Goal: Task Accomplishment & Management: Manage account settings

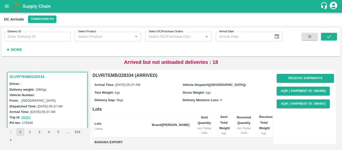
click at [15, 51] on strong "More" at bounding box center [16, 50] width 11 height 4
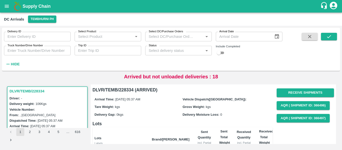
click at [100, 53] on input "Trip ID" at bounding box center [108, 51] width 67 height 10
paste input "88892"
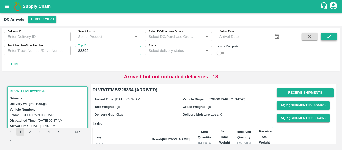
type input "88892"
click at [330, 33] on button "submit" at bounding box center [329, 37] width 16 height 8
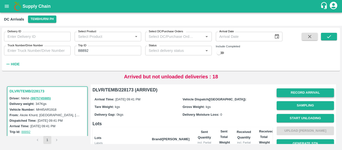
click at [292, 92] on button "Record Arrival" at bounding box center [305, 92] width 57 height 9
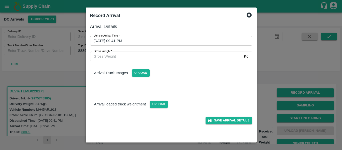
click at [156, 42] on input "24/09/2025 09:41 PM" at bounding box center [169, 41] width 159 height 10
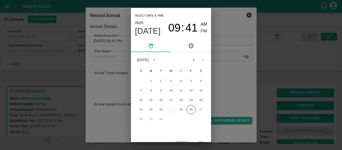
click at [170, 110] on button "24" at bounding box center [171, 109] width 9 height 9
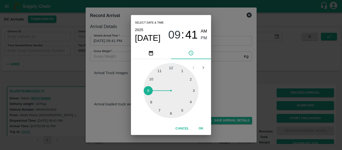
click at [189, 102] on div at bounding box center [171, 90] width 55 height 55
type input "24/09/2025 04:20 PM"
click at [203, 39] on span "PM" at bounding box center [204, 38] width 7 height 7
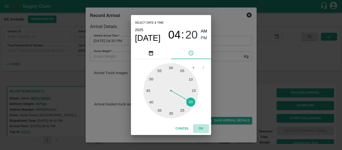
click at [200, 131] on button "OK" at bounding box center [201, 128] width 16 height 9
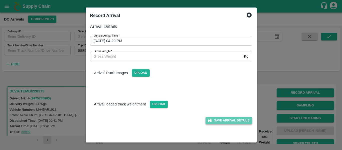
click at [226, 122] on button "Save Arrival Details" at bounding box center [229, 120] width 46 height 7
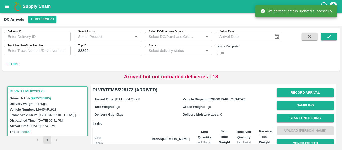
click at [312, 123] on span "Start Unloading" at bounding box center [305, 118] width 57 height 13
click at [309, 120] on button "Start Unloading" at bounding box center [305, 118] width 57 height 9
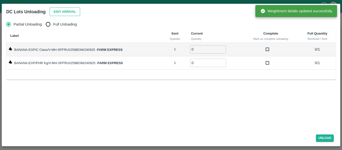
click at [66, 15] on button "Edit Arrival" at bounding box center [65, 12] width 31 height 9
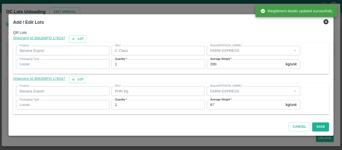
click at [216, 103] on input "67" at bounding box center [245, 105] width 77 height 10
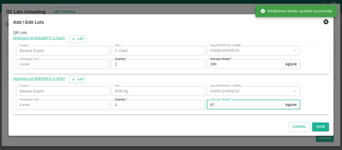
type input "6"
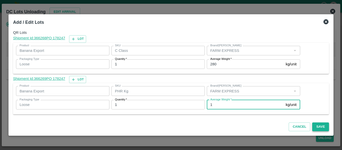
type input "1"
click at [325, 127] on button "Save" at bounding box center [320, 126] width 17 height 9
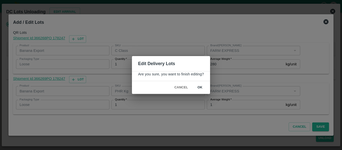
click at [205, 89] on button "ok" at bounding box center [200, 87] width 16 height 9
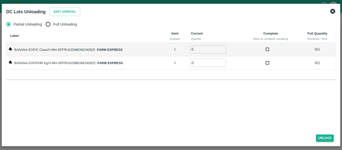
click at [68, 23] on span "Full Unloading" at bounding box center [65, 25] width 24 height 6
click at [53, 23] on input "Full Unloading" at bounding box center [48, 24] width 10 height 10
radio input "true"
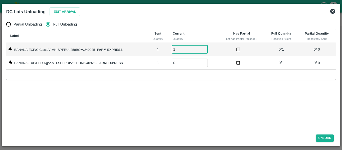
type input "1"
click at [204, 48] on input "1" at bounding box center [190, 49] width 36 height 8
type input "1"
click at [205, 61] on input "1" at bounding box center [190, 63] width 36 height 8
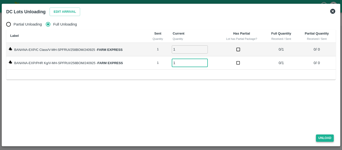
click at [323, 137] on button "Unload" at bounding box center [325, 138] width 18 height 7
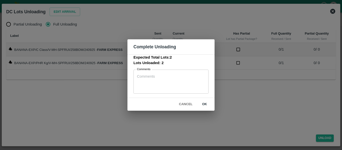
click at [207, 106] on button "ok" at bounding box center [205, 104] width 16 height 9
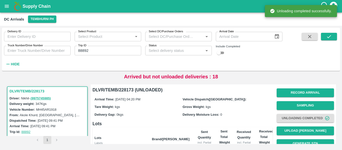
scroll to position [64, 0]
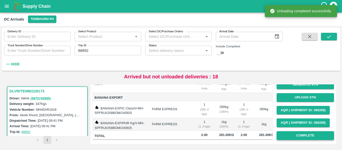
click at [304, 132] on button "Complete" at bounding box center [305, 135] width 57 height 9
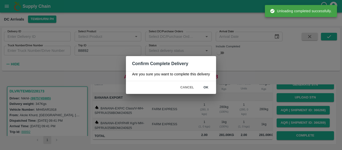
click at [209, 87] on button "ok" at bounding box center [206, 87] width 16 height 9
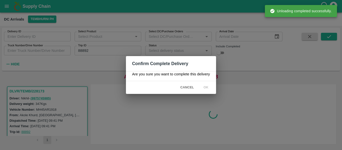
scroll to position [0, 0]
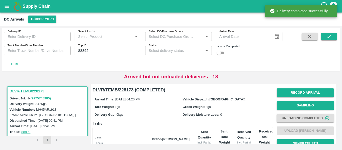
click at [84, 49] on input "88892" at bounding box center [108, 51] width 67 height 10
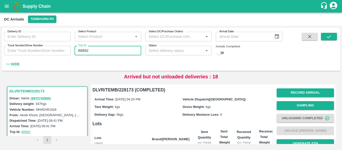
paste input "text"
type input "88882"
click at [332, 40] on button "submit" at bounding box center [329, 37] width 16 height 8
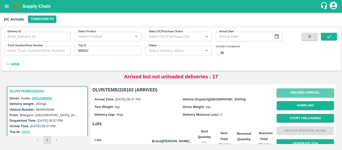
click at [299, 93] on button "Record Arrival" at bounding box center [305, 92] width 57 height 9
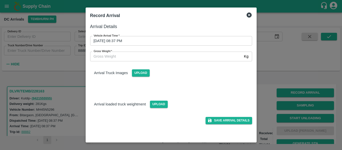
click at [158, 43] on input "24/09/2025 08:37 PM" at bounding box center [169, 41] width 159 height 10
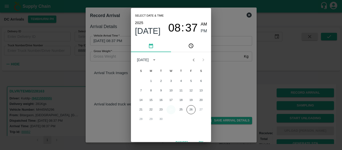
click at [169, 106] on button "24" at bounding box center [171, 109] width 9 height 9
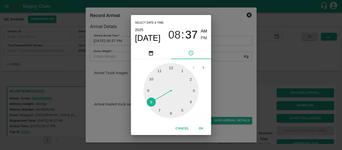
click at [189, 102] on div at bounding box center [171, 90] width 55 height 55
type input "24/09/2025 04:20 PM"
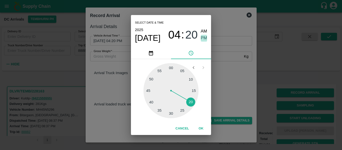
click at [203, 39] on span "PM" at bounding box center [204, 38] width 7 height 7
click at [202, 130] on button "OK" at bounding box center [201, 128] width 16 height 9
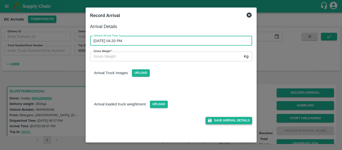
click at [239, 117] on button "Save Arrival Details" at bounding box center [229, 120] width 46 height 7
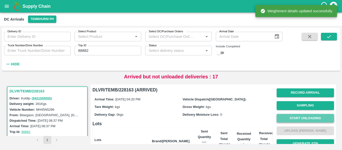
click at [298, 118] on button "Start Unloading" at bounding box center [305, 118] width 57 height 9
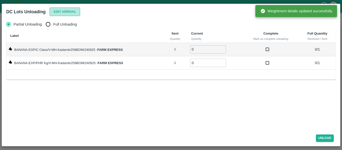
click at [59, 15] on button "Edit Arrival" at bounding box center [65, 12] width 31 height 9
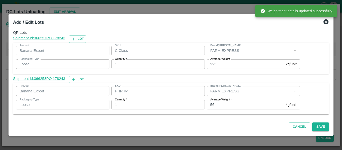
click at [218, 101] on label "Average Weight   *" at bounding box center [220, 100] width 21 height 4
click at [218, 101] on input "56" at bounding box center [245, 105] width 77 height 10
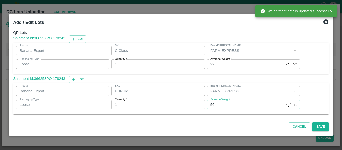
type input "5"
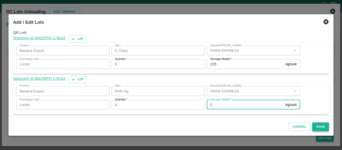
type input "1"
click at [322, 124] on button "Save" at bounding box center [320, 126] width 17 height 9
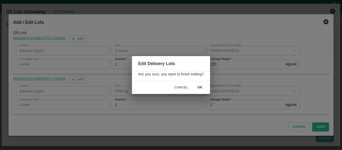
click at [198, 87] on button "ok" at bounding box center [200, 87] width 16 height 9
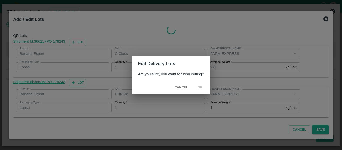
click at [318, 94] on div "Partial Unloading Full Unloading Label Sent Quantity Current Quantity Complete …" at bounding box center [171, 73] width 334 height 113
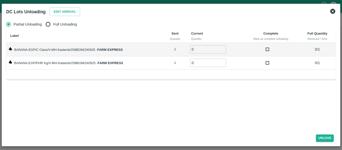
click at [68, 24] on span "Full Unloading" at bounding box center [65, 25] width 24 height 6
click at [53, 24] on input "Full Unloading" at bounding box center [48, 24] width 10 height 10
radio input "true"
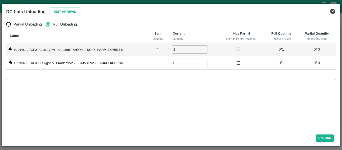
type input "1"
click at [205, 49] on input "1" at bounding box center [190, 49] width 36 height 8
type input "1"
click at [204, 61] on input "1" at bounding box center [190, 63] width 36 height 8
click at [319, 135] on button "Unload" at bounding box center [325, 138] width 18 height 7
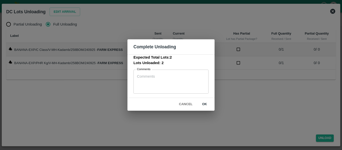
click at [205, 105] on button "ok" at bounding box center [205, 104] width 16 height 9
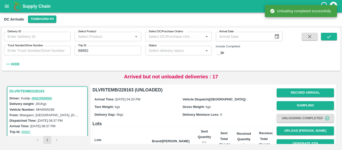
scroll to position [64, 0]
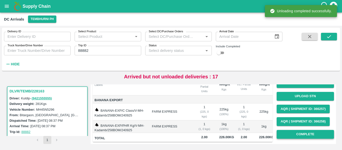
click at [306, 130] on button "Complete" at bounding box center [305, 134] width 57 height 9
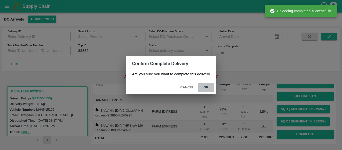
click at [210, 89] on button "ok" at bounding box center [206, 87] width 16 height 9
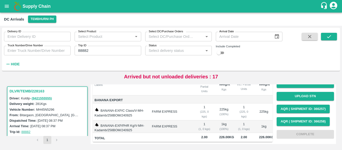
click at [85, 53] on input "88882" at bounding box center [108, 51] width 67 height 10
paste input "text"
type input "88894"
click at [330, 37] on icon "submit" at bounding box center [329, 37] width 6 height 6
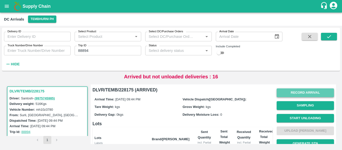
click at [305, 96] on button "Record Arrival" at bounding box center [305, 92] width 57 height 9
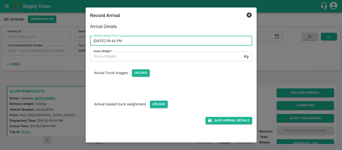
click at [152, 45] on input "24/09/2025 09:44 PM" at bounding box center [169, 41] width 159 height 10
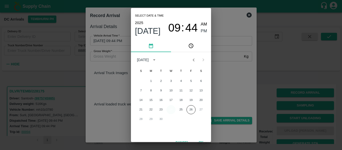
click at [172, 110] on button "24" at bounding box center [171, 109] width 9 height 9
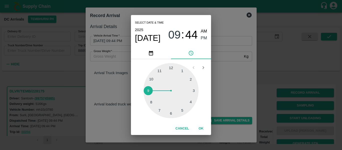
click at [182, 109] on div at bounding box center [171, 90] width 55 height 55
type input "24/09/2025 05:25 PM"
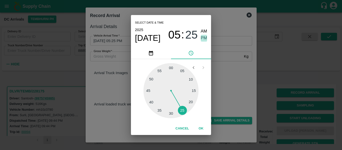
click at [203, 39] on span "PM" at bounding box center [204, 38] width 7 height 7
click at [202, 128] on button "OK" at bounding box center [201, 128] width 16 height 9
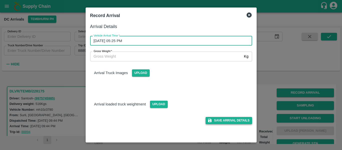
click at [236, 119] on button "Save Arrival Details" at bounding box center [229, 120] width 46 height 7
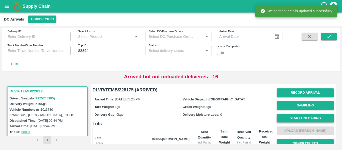
click at [297, 117] on button "Start Unloading" at bounding box center [305, 118] width 57 height 9
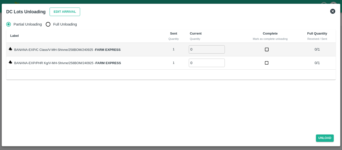
click at [63, 14] on button "Edit Arrival" at bounding box center [65, 12] width 31 height 9
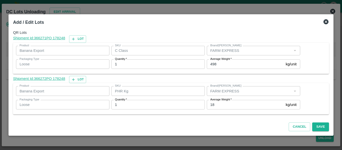
click at [222, 100] on label "Average Weight   *" at bounding box center [220, 100] width 21 height 4
click at [222, 100] on input "18" at bounding box center [245, 105] width 77 height 10
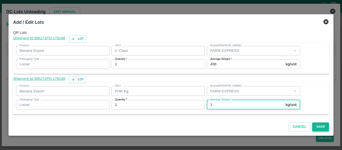
type input "1"
click at [322, 127] on button "Save" at bounding box center [320, 126] width 17 height 9
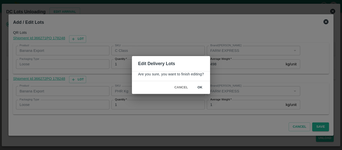
click at [204, 90] on button "ok" at bounding box center [200, 87] width 16 height 9
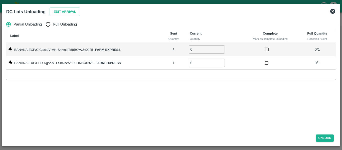
click at [63, 26] on span "Full Unloading" at bounding box center [65, 25] width 24 height 6
click at [53, 26] on input "Full Unloading" at bounding box center [48, 24] width 10 height 10
radio input "true"
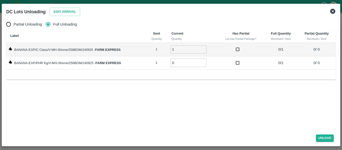
type input "1"
click at [204, 48] on input "1" at bounding box center [189, 49] width 36 height 8
type input "1"
click at [203, 61] on input "1" at bounding box center [189, 63] width 36 height 8
click at [325, 137] on button "Unload" at bounding box center [325, 138] width 18 height 7
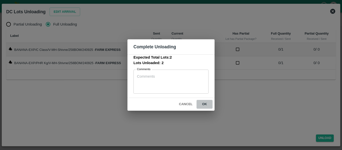
click at [207, 104] on button "ok" at bounding box center [205, 104] width 16 height 9
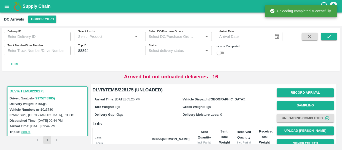
scroll to position [64, 0]
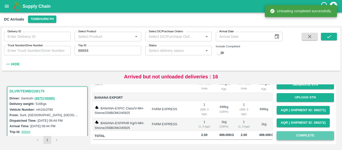
click at [319, 131] on button "Complete" at bounding box center [305, 135] width 57 height 9
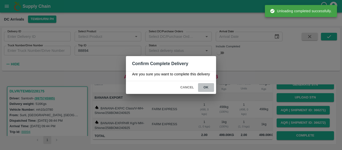
click at [209, 89] on button "ok" at bounding box center [206, 87] width 16 height 9
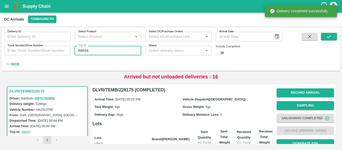
click at [96, 52] on input "88894" at bounding box center [108, 51] width 67 height 10
paste input "text"
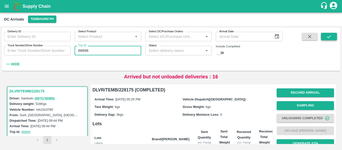
type input "88896"
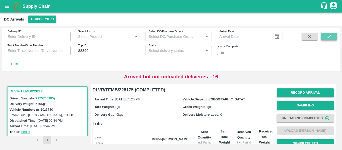
click at [331, 33] on button "submit" at bounding box center [329, 37] width 16 height 8
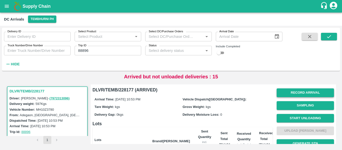
click at [302, 90] on button "Record Arrival" at bounding box center [305, 92] width 57 height 9
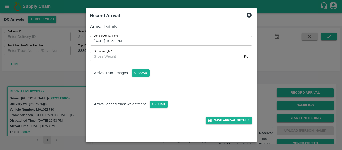
click at [171, 46] on div "Gross Weight   * Kg Gross Weight" at bounding box center [168, 54] width 168 height 16
click at [163, 43] on input "24/09/2025 10:53 PM" at bounding box center [169, 41] width 159 height 10
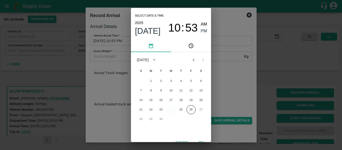
click at [171, 109] on button "24" at bounding box center [171, 109] width 9 height 9
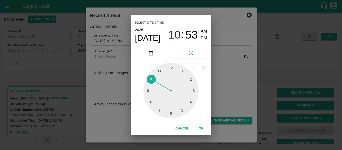
click at [185, 109] on div at bounding box center [171, 90] width 55 height 55
click at [155, 103] on div at bounding box center [171, 90] width 55 height 55
type input "24/09/2025 05:39 PM"
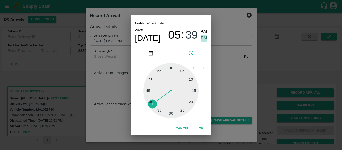
click at [203, 36] on span "PM" at bounding box center [204, 38] width 7 height 7
click at [200, 130] on button "OK" at bounding box center [201, 128] width 16 height 9
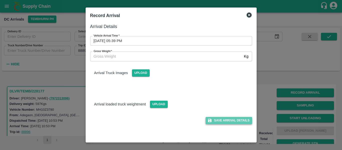
click at [232, 120] on button "Save Arrival Details" at bounding box center [229, 120] width 46 height 7
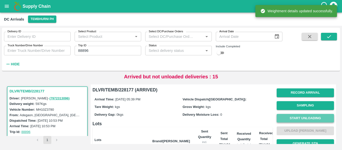
click at [288, 117] on button "Start Unloading" at bounding box center [305, 118] width 57 height 9
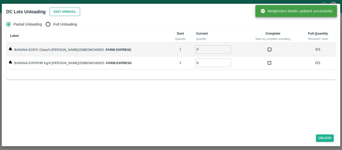
click at [58, 15] on button "Edit Arrival" at bounding box center [65, 12] width 31 height 9
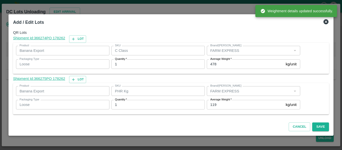
click at [235, 106] on input "119" at bounding box center [245, 105] width 77 height 10
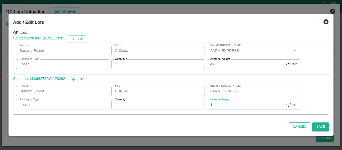
type input "1"
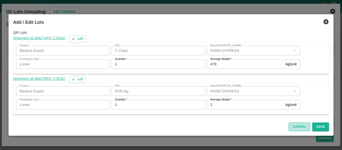
click at [309, 125] on button "Cancel" at bounding box center [300, 126] width 22 height 9
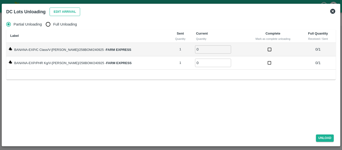
click at [59, 11] on button "Edit Arrival" at bounding box center [65, 12] width 31 height 9
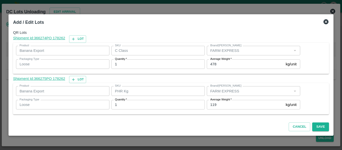
click at [229, 106] on input "119" at bounding box center [245, 105] width 77 height 10
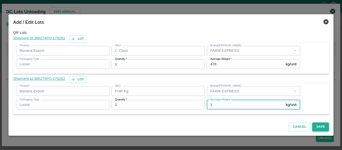
type input "1"
click at [325, 128] on button "Save" at bounding box center [320, 126] width 17 height 9
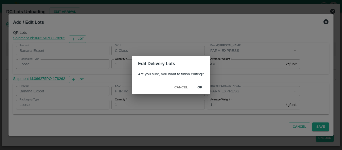
click at [199, 89] on button "ok" at bounding box center [200, 87] width 16 height 9
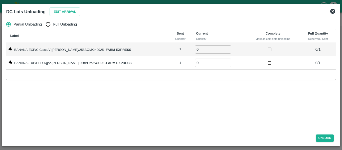
click at [42, 26] on div "Partial Unloading Full Unloading" at bounding box center [171, 24] width 330 height 10
click at [48, 25] on input "Full Unloading" at bounding box center [48, 24] width 10 height 10
radio input "true"
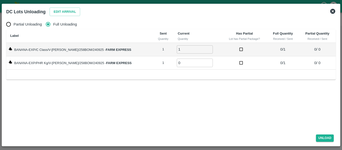
type input "1"
click at [205, 49] on input "1" at bounding box center [195, 49] width 36 height 8
type input "1"
click at [204, 62] on input "1" at bounding box center [195, 63] width 36 height 8
click at [326, 140] on button "Unload" at bounding box center [325, 138] width 18 height 7
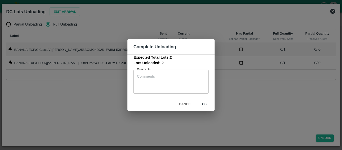
click at [204, 103] on button "ok" at bounding box center [205, 104] width 16 height 9
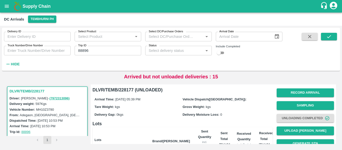
scroll to position [64, 0]
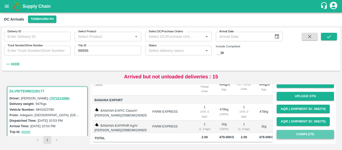
click at [288, 131] on button "Complete" at bounding box center [305, 134] width 57 height 9
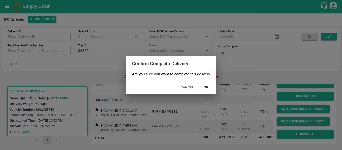
click at [211, 87] on button "ok" at bounding box center [206, 87] width 16 height 9
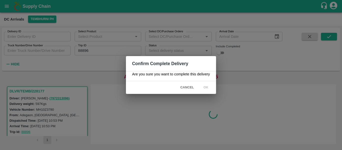
scroll to position [0, 0]
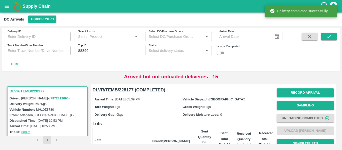
click at [94, 53] on input "88896" at bounding box center [108, 51] width 67 height 10
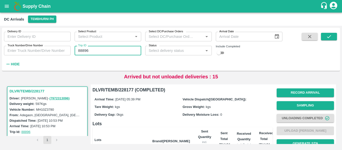
paste input "text"
type input "88920"
click at [326, 34] on button "submit" at bounding box center [329, 37] width 16 height 8
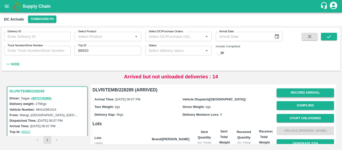
click at [303, 95] on button "Record Arrival" at bounding box center [305, 92] width 57 height 9
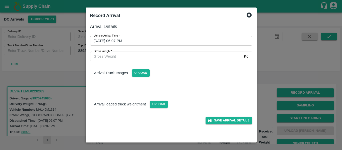
click at [129, 37] on input "25/09/2025 06:07 PM" at bounding box center [169, 41] width 159 height 10
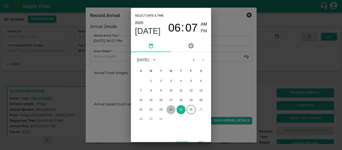
click at [170, 111] on button "24" at bounding box center [171, 109] width 9 height 9
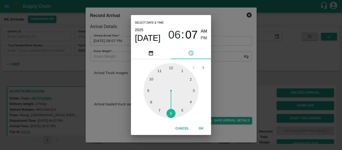
click at [183, 110] on div at bounding box center [171, 90] width 55 height 55
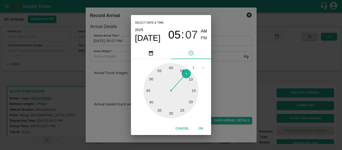
click at [172, 111] on div at bounding box center [171, 90] width 55 height 55
type input "24/09/2025 05:30 PM"
click at [203, 40] on span "PM" at bounding box center [204, 38] width 7 height 7
click at [199, 129] on button "OK" at bounding box center [201, 128] width 16 height 9
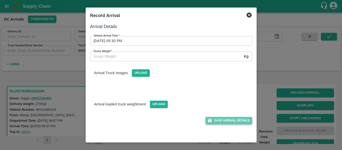
click at [217, 121] on button "Save Arrival Details" at bounding box center [229, 120] width 46 height 7
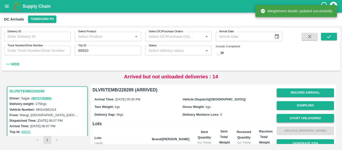
click at [294, 118] on button "Start Unloading" at bounding box center [305, 118] width 57 height 9
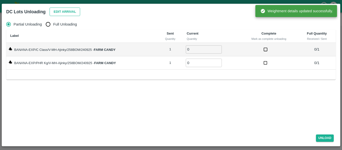
click at [63, 15] on button "Edit Arrival" at bounding box center [65, 12] width 31 height 9
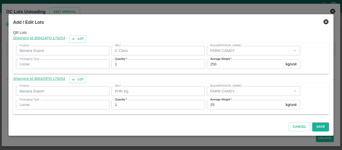
click at [232, 108] on input "25" at bounding box center [245, 105] width 77 height 10
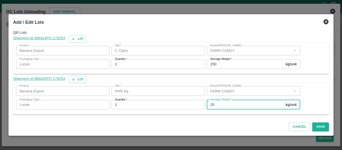
type input "2"
type input "95"
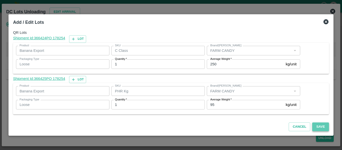
click at [327, 127] on button "Save" at bounding box center [320, 126] width 17 height 9
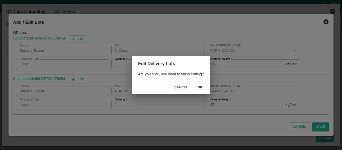
click at [199, 87] on button "ok" at bounding box center [200, 87] width 16 height 9
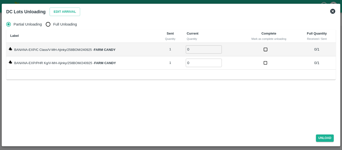
click at [41, 18] on div "Partial Unloading Full Unloading Label Sent Quantity Current Quantity Complete …" at bounding box center [171, 73] width 334 height 113
click at [51, 25] on input "Full Unloading" at bounding box center [48, 24] width 10 height 10
radio input "true"
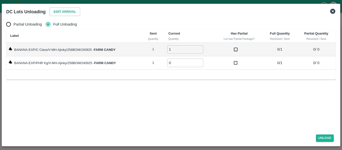
type input "1"
click at [201, 48] on input "1" at bounding box center [185, 49] width 36 height 8
type input "1"
click at [200, 61] on input "1" at bounding box center [185, 63] width 36 height 8
click at [323, 138] on button "Unload" at bounding box center [325, 138] width 18 height 7
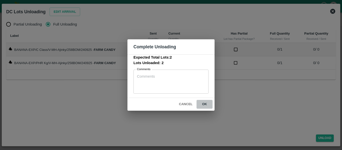
click at [205, 103] on button "ok" at bounding box center [205, 104] width 16 height 9
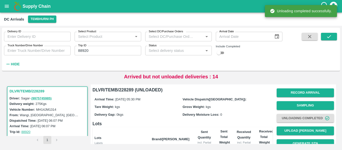
scroll to position [64, 0]
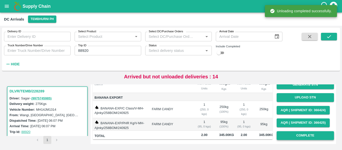
click at [299, 131] on button "Complete" at bounding box center [305, 135] width 57 height 9
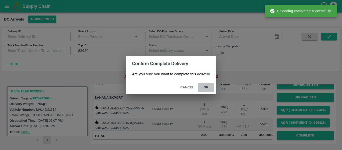
click at [206, 90] on button "ok" at bounding box center [206, 87] width 16 height 9
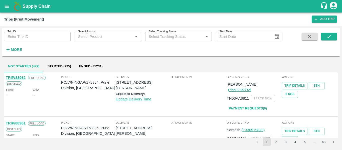
click at [23, 36] on input "Trip ID" at bounding box center [37, 37] width 67 height 10
paste input "88863"
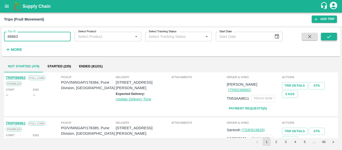
type input "88863"
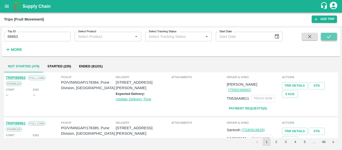
click at [325, 35] on button "submit" at bounding box center [329, 37] width 16 height 8
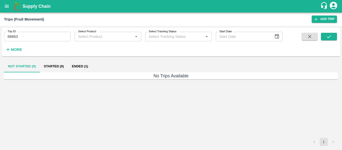
click at [110, 44] on div "Trip ID 88863 Trip ID Select Product Select Product   * Select Tracking Status …" at bounding box center [141, 41] width 283 height 26
click at [77, 65] on button "Ended (1)" at bounding box center [80, 66] width 24 height 12
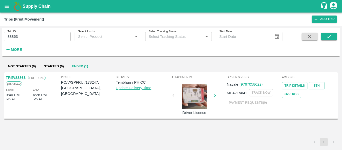
click at [22, 77] on link "TRIP/88863" at bounding box center [16, 78] width 20 height 4
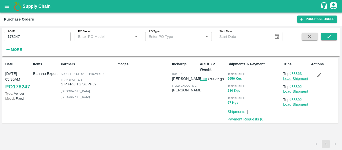
click at [39, 37] on input "178247" at bounding box center [37, 37] width 67 height 10
click at [329, 39] on icon "submit" at bounding box center [329, 37] width 6 height 6
click at [317, 75] on icon "button" at bounding box center [319, 75] width 6 height 6
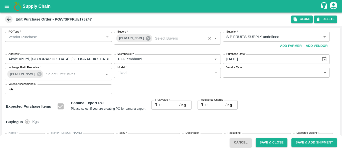
click at [146, 41] on icon at bounding box center [148, 38] width 5 height 5
click at [132, 39] on input "Buyers   *" at bounding box center [163, 37] width 96 height 7
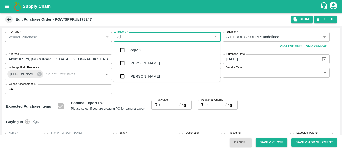
type input "ajit"
click at [133, 51] on div "Ajit Otari" at bounding box center [145, 50] width 31 height 6
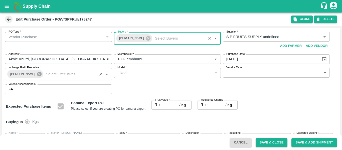
click at [37, 75] on icon at bounding box center [39, 74] width 5 height 5
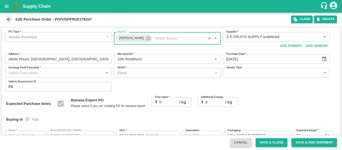
click at [26, 74] on input "Incharge Field Executive   *" at bounding box center [55, 72] width 96 height 7
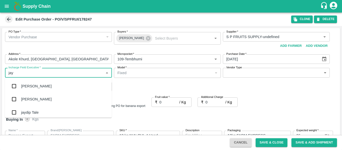
type input "jayd"
click at [30, 87] on div "jaydip Tale" at bounding box center [30, 86] width 18 height 6
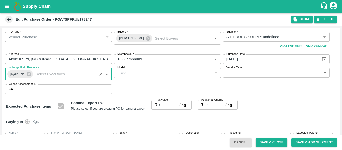
click at [167, 106] on input "0" at bounding box center [170, 105] width 20 height 10
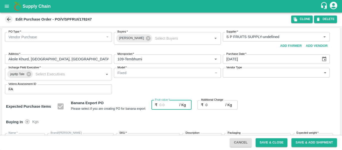
type input "2"
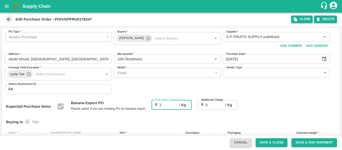
type input "2"
type input "24"
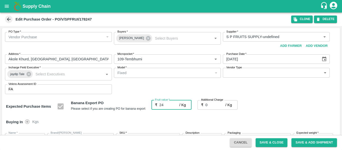
type input "24"
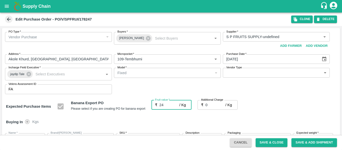
type input "24"
click at [214, 107] on input "0" at bounding box center [216, 105] width 20 height 10
type input "2"
type input "26"
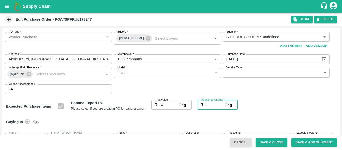
type input "26"
type input "2.7"
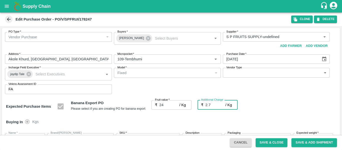
type input "26.7"
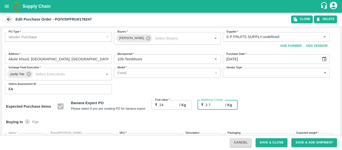
type input "2.75"
type input "26.75"
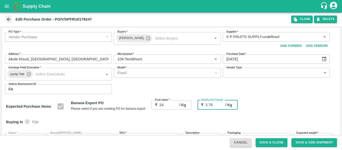
type input "26.75"
type input "2.75"
click at [282, 111] on div "Expected Purchase Items Banana Export PO Please select if you are creating PO f…" at bounding box center [171, 106] width 330 height 13
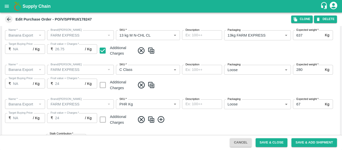
scroll to position [299, 0]
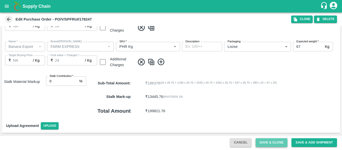
click at [277, 141] on button "Save & Close" at bounding box center [272, 142] width 32 height 9
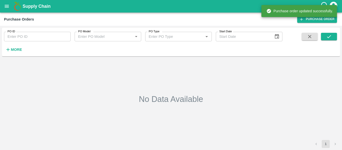
type input "178247"
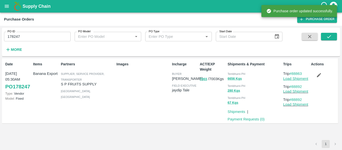
click at [291, 78] on link "Load Shipment" at bounding box center [295, 79] width 25 height 4
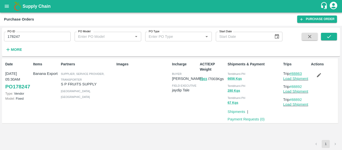
drag, startPoint x: 304, startPoint y: 72, endPoint x: 292, endPoint y: 74, distance: 11.9
click at [292, 74] on p "Trip #88863" at bounding box center [296, 74] width 26 height 6
copy link "88863"
click at [296, 80] on link "Load Shipment" at bounding box center [295, 79] width 25 height 4
drag, startPoint x: 305, startPoint y: 87, endPoint x: 293, endPoint y: 88, distance: 12.3
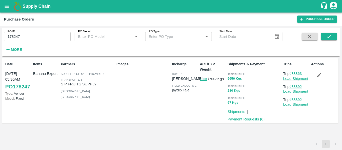
click at [293, 88] on p "Trip #88892" at bounding box center [296, 87] width 26 height 6
copy link "88892"
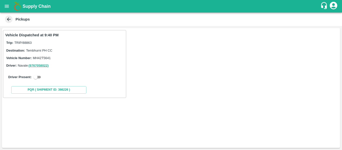
click at [40, 77] on input "checkbox" at bounding box center [36, 77] width 18 height 6
checkbox input "true"
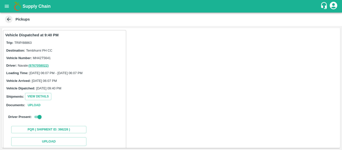
scroll to position [73, 0]
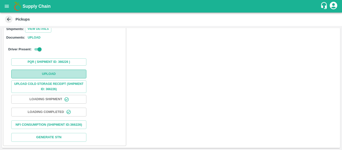
click at [50, 70] on button "Upload" at bounding box center [48, 74] width 75 height 9
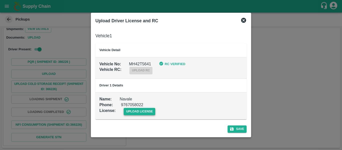
click at [134, 113] on span "upload license" at bounding box center [140, 111] width 32 height 7
click at [0, 0] on input "upload license" at bounding box center [0, 0] width 0 height 0
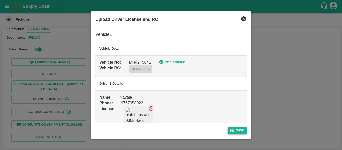
click at [234, 129] on icon "submit" at bounding box center [232, 131] width 5 height 5
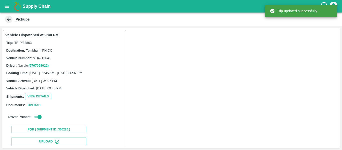
scroll to position [86, 0]
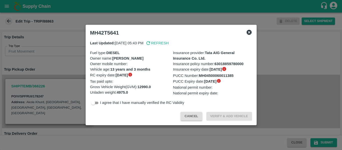
click at [55, 66] on div at bounding box center [171, 75] width 342 height 150
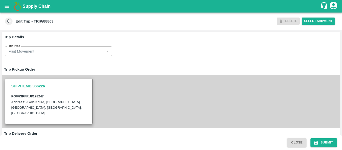
scroll to position [385, 0]
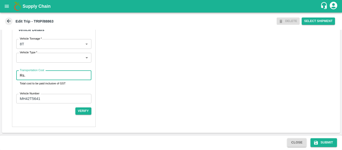
click at [61, 78] on input "Transportation Cost" at bounding box center [59, 76] width 64 height 10
type input "5000"
click at [315, 143] on icon "submit" at bounding box center [316, 143] width 4 height 4
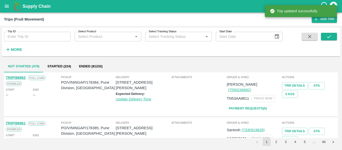
click at [28, 39] on input "Trip ID" at bounding box center [37, 37] width 67 height 10
paste input "88892"
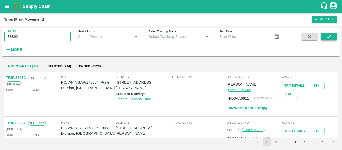
type input "88892"
click at [327, 36] on icon "submit" at bounding box center [329, 37] width 6 height 6
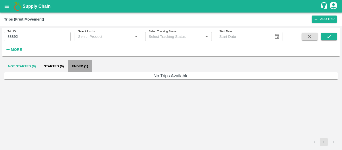
click at [85, 64] on button "Ended (1)" at bounding box center [80, 66] width 24 height 12
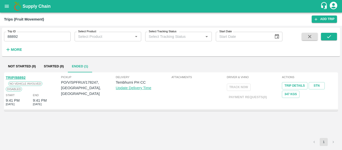
click at [16, 77] on link "TRIP/88892" at bounding box center [16, 78] width 20 height 4
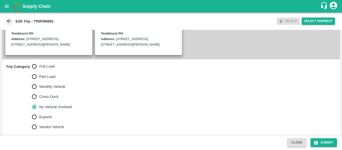
scroll to position [134, 0]
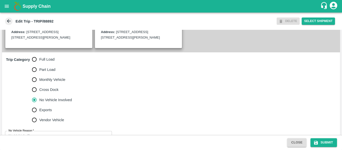
click at [41, 62] on span "Full Load" at bounding box center [46, 60] width 15 height 6
click at [39, 64] on input "Full Load" at bounding box center [34, 59] width 10 height 10
radio input "true"
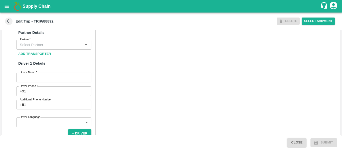
scroll to position [244, 0]
click at [35, 48] on input "Partner   *" at bounding box center [50, 44] width 64 height 7
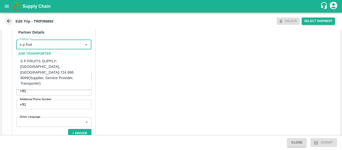
click at [53, 66] on div "S P FRUITS SUPPLY-[GEOGRAPHIC_DATA], [GEOGRAPHIC_DATA]-724 896 9099(Supplier, S…" at bounding box center [53, 72] width 67 height 28
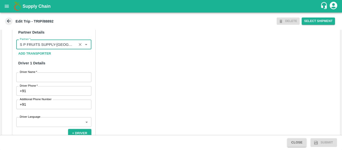
type input "S P FRUITS SUPPLY-[GEOGRAPHIC_DATA], [GEOGRAPHIC_DATA]-724 896 9099(Supplier, S…"
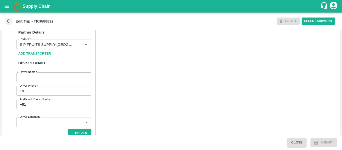
click at [46, 90] on div "Partner Details Partner   * Partner Add Transporter Driver 1 Details Driver Nam…" at bounding box center [54, 136] width 84 height 227
click at [38, 82] on input "Driver Name   *" at bounding box center [53, 77] width 75 height 10
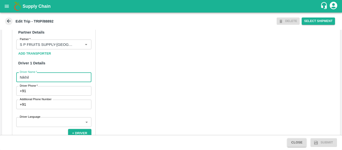
type input "Nikhil"
click at [40, 96] on input "Driver Phone   *" at bounding box center [59, 91] width 63 height 10
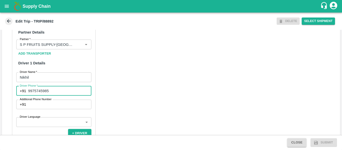
type input "9975745985"
click at [147, 103] on div "Partner Details Partner   * Partner Add Transporter Driver 1 Details Driver Nam…" at bounding box center [171, 142] width 338 height 251
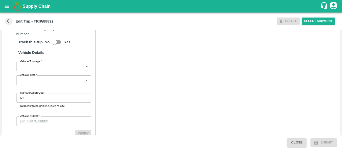
scroll to position [363, 0]
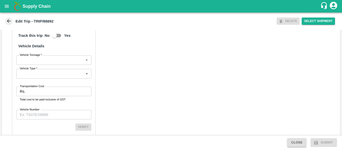
click at [35, 96] on input "Transportation Cost" at bounding box center [59, 92] width 64 height 10
type input "2000"
click at [38, 119] on input "Vehicle Number" at bounding box center [53, 115] width 75 height 10
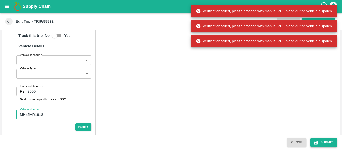
type input "MH45AR1918"
click at [318, 144] on icon "submit" at bounding box center [316, 142] width 5 height 5
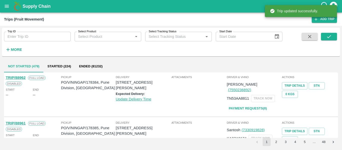
click at [37, 42] on div "Trip ID Trip ID Select Product Select Product   * Select Tracking Status Select…" at bounding box center [141, 41] width 283 height 26
click at [27, 35] on input "Trip ID" at bounding box center [37, 37] width 67 height 10
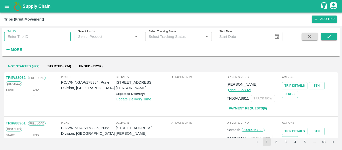
paste input "88892"
type input "88892"
click at [328, 36] on icon "submit" at bounding box center [329, 37] width 6 height 6
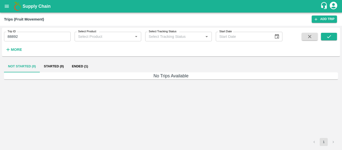
click at [75, 63] on button "Ended (1)" at bounding box center [80, 66] width 24 height 12
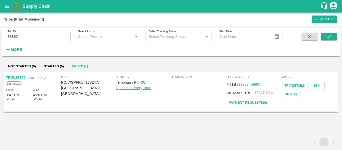
click at [22, 77] on link "TRIP/88892" at bounding box center [16, 78] width 20 height 4
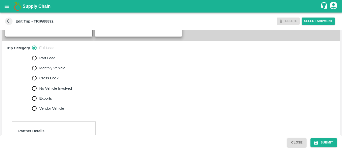
scroll to position [146, 0]
click at [41, 91] on span "No Vehicle Involved" at bounding box center [55, 88] width 33 height 6
click at [39, 93] on input "No Vehicle Involved" at bounding box center [34, 88] width 10 height 10
radio input "true"
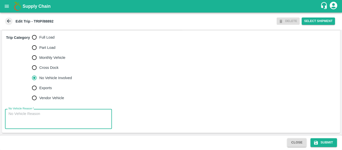
click at [58, 114] on textarea "No Vehicle Reason   *" at bounding box center [59, 119] width 100 height 16
type textarea "Field Dump"
click at [326, 140] on button "Submit" at bounding box center [324, 142] width 27 height 9
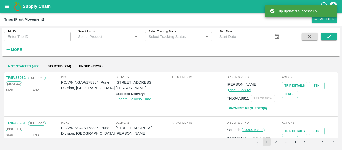
click at [31, 34] on input "Trip ID" at bounding box center [37, 37] width 67 height 10
paste input "88862"
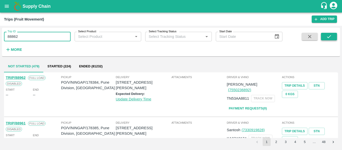
type input "88862"
click at [329, 36] on icon "submit" at bounding box center [329, 37] width 6 height 6
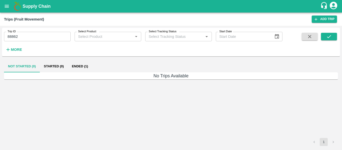
click at [77, 68] on button "Ended (1)" at bounding box center [80, 66] width 24 height 12
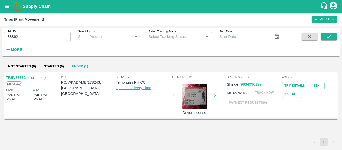
click at [20, 76] on link "TRIP/88862" at bounding box center [16, 78] width 20 height 4
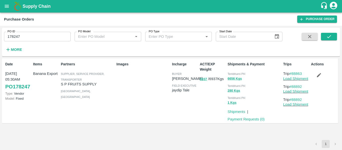
click at [38, 39] on input "178247" at bounding box center [37, 37] width 67 height 10
paste input "text"
type input "178243"
click at [325, 34] on button "submit" at bounding box center [329, 37] width 16 height 8
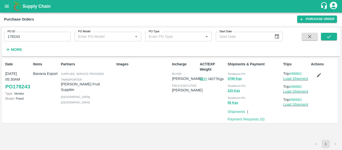
click at [320, 76] on icon "button" at bounding box center [319, 75] width 6 height 6
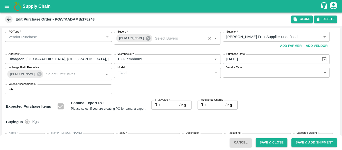
click at [146, 39] on icon at bounding box center [148, 38] width 5 height 5
click at [129, 36] on input "Buyers   *" at bounding box center [163, 37] width 96 height 7
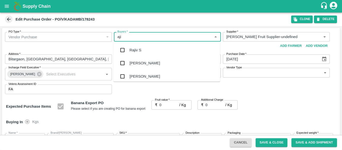
type input "ajit"
click at [132, 51] on div "[PERSON_NAME]" at bounding box center [145, 50] width 31 height 6
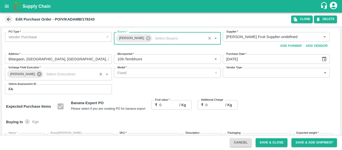
click at [37, 75] on icon at bounding box center [40, 74] width 6 height 6
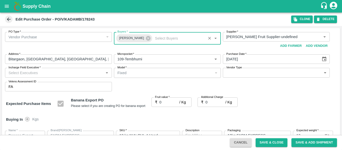
click at [22, 72] on input "Incharge Field Executive   *" at bounding box center [55, 72] width 96 height 7
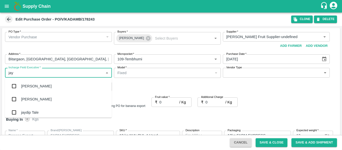
type input "jayd"
click at [25, 84] on div "jaydip Tale" at bounding box center [30, 86] width 18 height 6
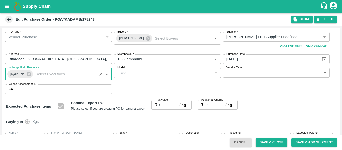
click at [160, 105] on input "0" at bounding box center [170, 105] width 20 height 10
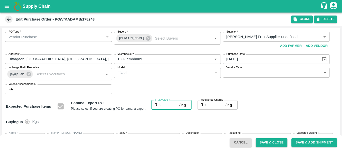
type input "24"
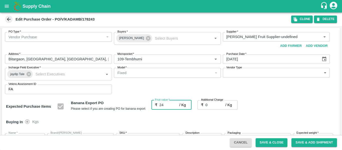
type input "24"
click at [207, 105] on input "0" at bounding box center [216, 105] width 20 height 10
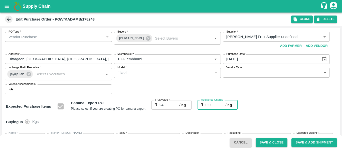
type input "2"
type input "26"
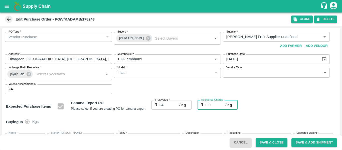
type input "26"
type input "2.7"
type input "26.7"
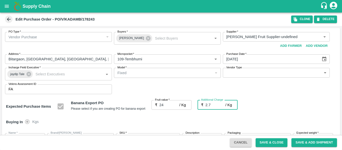
type input "26.7"
type input "2.75"
type input "26.75"
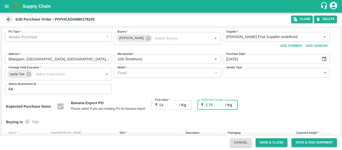
type input "26.75"
type input "2.75"
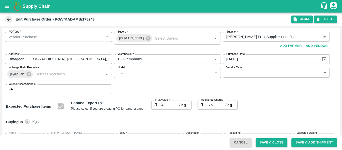
scroll to position [299, 0]
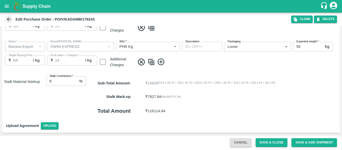
click at [276, 144] on button "Save & Close" at bounding box center [272, 142] width 32 height 9
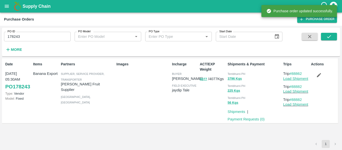
click at [289, 79] on link "Load Shipment" at bounding box center [295, 79] width 25 height 4
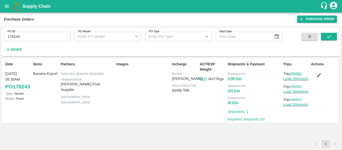
drag, startPoint x: 306, startPoint y: 74, endPoint x: 294, endPoint y: 75, distance: 12.8
click at [294, 75] on p "Trip #88862" at bounding box center [296, 74] width 26 height 6
copy link "88862"
drag, startPoint x: 305, startPoint y: 85, endPoint x: 294, endPoint y: 87, distance: 11.4
click at [294, 87] on p "Trip #88882" at bounding box center [296, 87] width 26 height 6
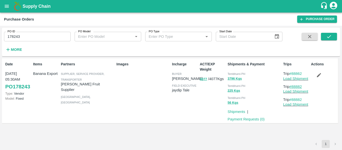
copy link "88882"
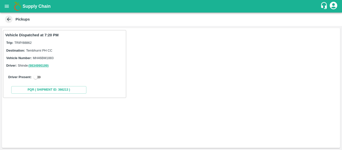
click at [35, 77] on input "checkbox" at bounding box center [36, 77] width 18 height 6
checkbox input "true"
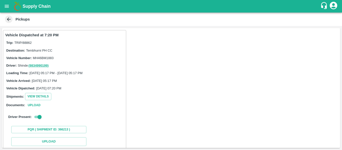
scroll to position [73, 0]
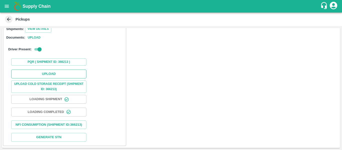
click at [54, 70] on button "Upload" at bounding box center [48, 74] width 75 height 9
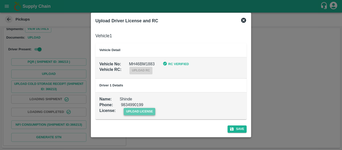
click at [131, 110] on span "upload license" at bounding box center [140, 111] width 32 height 7
click at [0, 0] on input "upload license" at bounding box center [0, 0] width 0 height 0
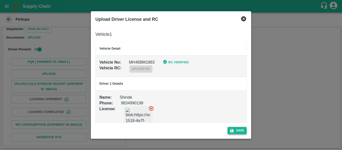
click at [240, 132] on button "Save" at bounding box center [237, 130] width 19 height 7
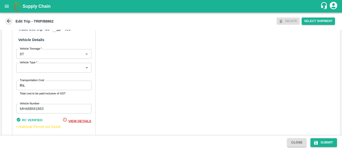
scroll to position [390, 0]
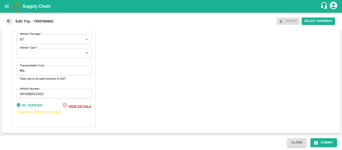
click at [37, 71] on input "Transportation Cost" at bounding box center [59, 71] width 64 height 10
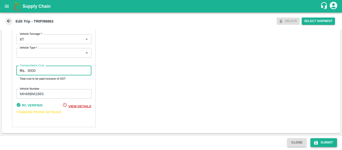
type input "3000"
click at [323, 141] on button "Submit" at bounding box center [324, 142] width 27 height 9
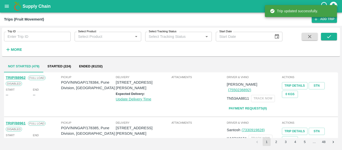
click at [42, 37] on input "Trip ID" at bounding box center [37, 37] width 67 height 10
paste input "88882"
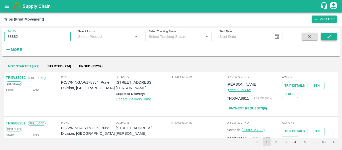
type input "88882"
click at [327, 40] on button "submit" at bounding box center [329, 37] width 16 height 8
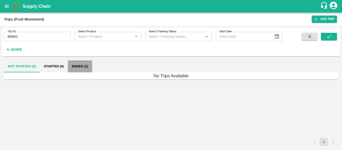
click at [69, 65] on button "Ended (1)" at bounding box center [80, 66] width 24 height 12
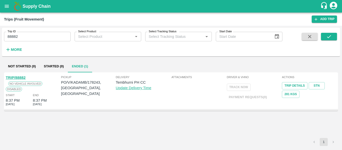
click at [13, 78] on link "TRIP/88882" at bounding box center [16, 78] width 20 height 4
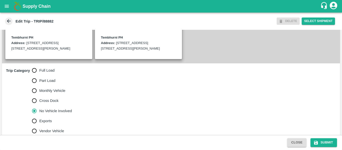
scroll to position [125, 0]
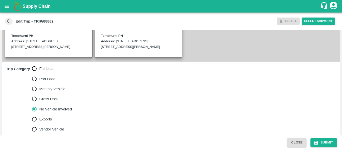
click at [49, 71] on span "Full Load" at bounding box center [46, 69] width 15 height 6
click at [39, 74] on input "Full Load" at bounding box center [34, 69] width 10 height 10
radio input "true"
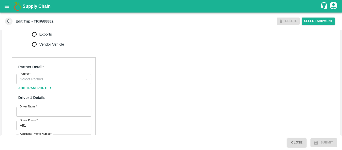
scroll to position [210, 0]
click at [53, 81] on input "Partner   *" at bounding box center [50, 78] width 64 height 7
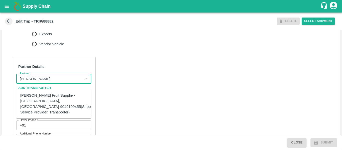
click at [51, 97] on div "[PERSON_NAME] Fruit Supplier-[GEOGRAPHIC_DATA], [GEOGRAPHIC_DATA]-9049109455(Su…" at bounding box center [58, 104] width 76 height 22
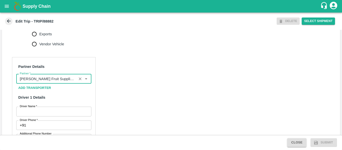
type input "[PERSON_NAME] Fruit Supplier-[GEOGRAPHIC_DATA], [GEOGRAPHIC_DATA]-9049109455(Su…"
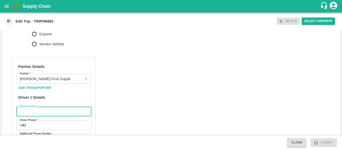
click at [54, 115] on input "Driver Name   *" at bounding box center [53, 112] width 75 height 10
type input "Kuldip"
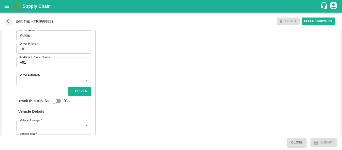
scroll to position [287, 0]
click at [42, 53] on input "Driver Phone   *" at bounding box center [59, 49] width 63 height 10
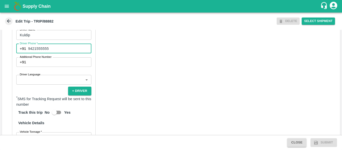
type input "9421555555"
click at [174, 63] on div "Partner Details Partner   * Partner Add Transporter Driver 1 Details Driver Nam…" at bounding box center [171, 99] width 338 height 251
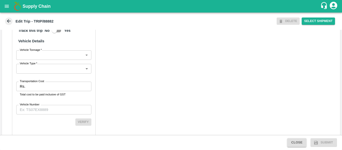
scroll to position [385, 0]
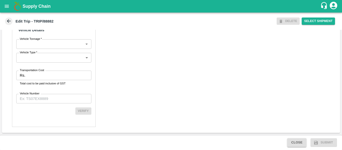
click at [39, 75] on input "Transportation Cost" at bounding box center [59, 76] width 64 height 10
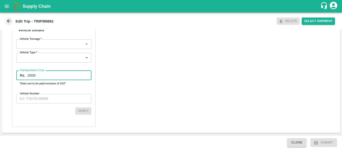
type input "2000"
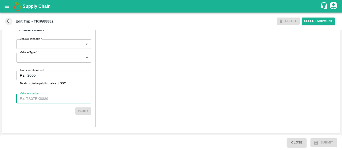
click at [42, 95] on input "Vehicle Number" at bounding box center [53, 99] width 75 height 10
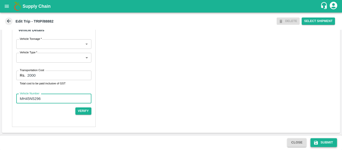
type input "MH45N5296"
click at [321, 144] on button "Submit" at bounding box center [324, 142] width 27 height 9
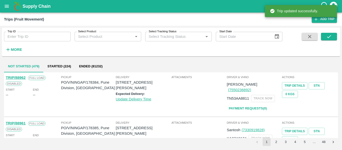
click at [30, 36] on input "Trip ID" at bounding box center [37, 37] width 67 height 10
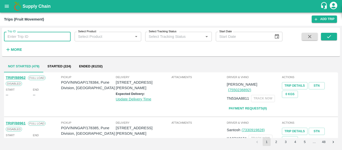
paste input "88882"
type input "88882"
click at [330, 32] on div "Trip ID 88882 Trip ID Select Product Select Product   * Select Tracking Status …" at bounding box center [171, 42] width 338 height 25
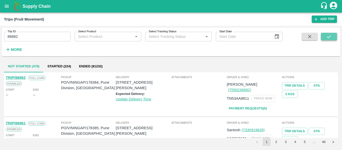
click at [331, 37] on icon "submit" at bounding box center [329, 37] width 6 height 6
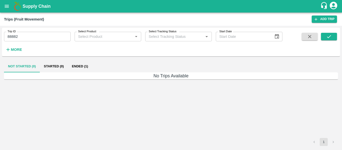
click at [86, 68] on button "Ended (1)" at bounding box center [80, 66] width 24 height 12
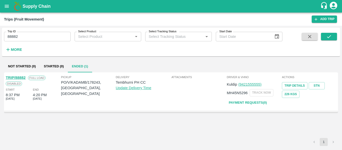
click at [20, 75] on div "TRIP/88882" at bounding box center [16, 78] width 20 height 6
click at [16, 79] on link "TRIP/88882" at bounding box center [16, 78] width 20 height 4
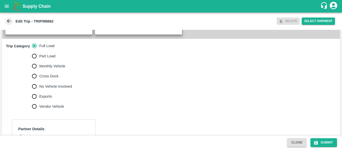
scroll to position [148, 0]
click at [43, 89] on span "No Vehicle Involved" at bounding box center [55, 86] width 33 height 6
click at [39, 91] on input "No Vehicle Involved" at bounding box center [34, 86] width 10 height 10
radio input "true"
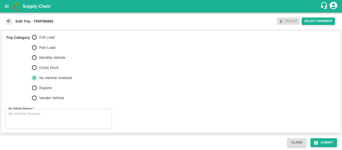
click at [60, 119] on textarea "No Vehicle Reason   *" at bounding box center [59, 119] width 100 height 16
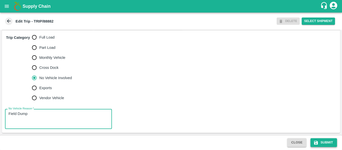
type textarea "Field Dump"
click at [317, 142] on icon "submit" at bounding box center [316, 143] width 4 height 4
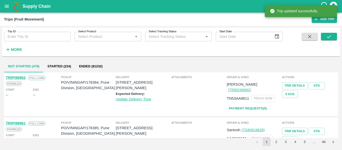
click at [39, 39] on input "Trip ID" at bounding box center [37, 37] width 67 height 10
paste input "88891"
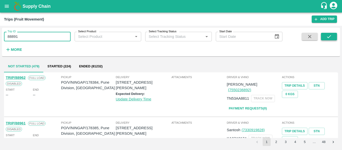
type input "88891"
click at [326, 38] on icon "submit" at bounding box center [329, 37] width 6 height 6
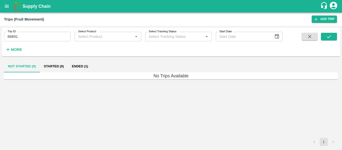
click at [78, 65] on button "Ended (1)" at bounding box center [80, 66] width 24 height 12
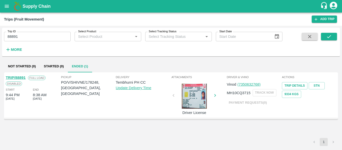
click at [18, 77] on link "TRIP/88891" at bounding box center [16, 78] width 20 height 4
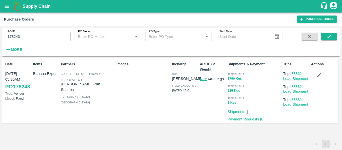
click at [50, 38] on input "178243" at bounding box center [37, 37] width 67 height 10
paste input "text"
type input "178248"
click at [329, 37] on icon "submit" at bounding box center [329, 37] width 6 height 6
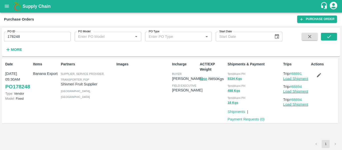
click at [315, 75] on button "button" at bounding box center [319, 75] width 16 height 9
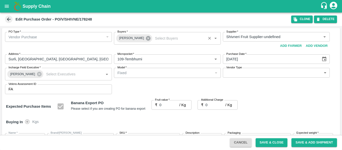
click at [147, 39] on icon at bounding box center [148, 38] width 5 height 5
click at [133, 39] on input "Buyers   *" at bounding box center [163, 37] width 96 height 7
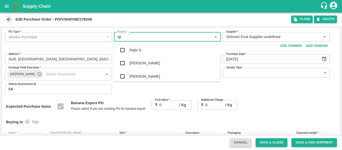
type input "ajit"
click at [134, 47] on div "Ajit Otari" at bounding box center [166, 50] width 107 height 13
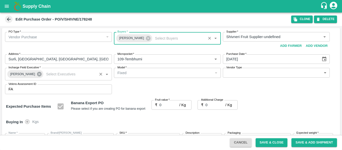
click at [37, 75] on icon at bounding box center [39, 74] width 5 height 5
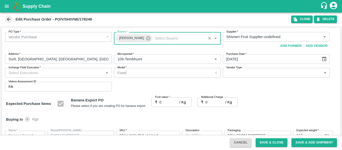
click at [25, 74] on input "Incharge Field Executive   *" at bounding box center [55, 72] width 96 height 7
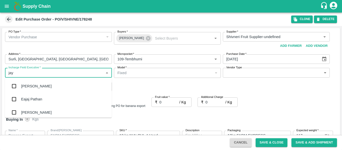
type input "jayd"
click at [28, 84] on div "jaydip Tale" at bounding box center [30, 86] width 18 height 6
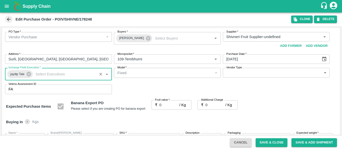
click at [169, 105] on input "0" at bounding box center [170, 105] width 20 height 10
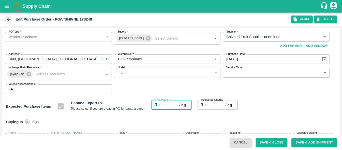
type input "2"
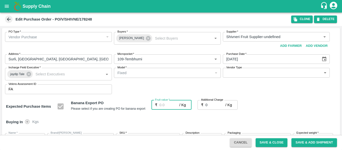
type input "2"
type input "20"
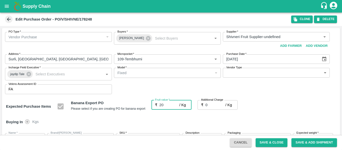
type input "20"
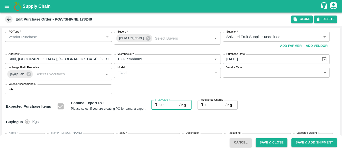
type input "20"
click at [213, 103] on input "0" at bounding box center [216, 105] width 20 height 10
type input "2"
type input "22"
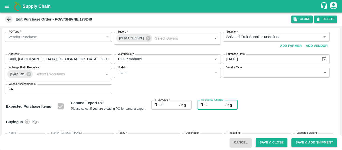
type input "22"
type input "2.7"
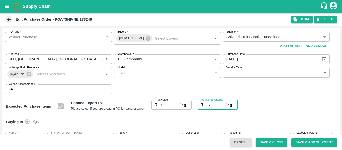
type input "22.7"
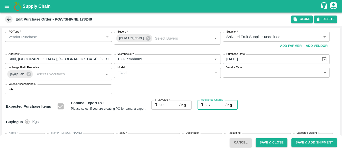
type input "2.75"
type input "22.75"
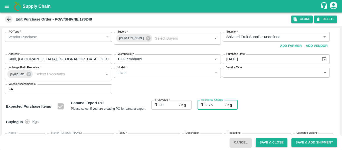
type input "22.75"
type input "2.75"
click at [285, 111] on div "Expected Purchase Items Banana Export PO Please select if you are creating PO f…" at bounding box center [171, 106] width 330 height 13
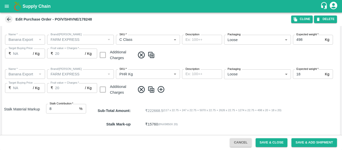
scroll to position [299, 0]
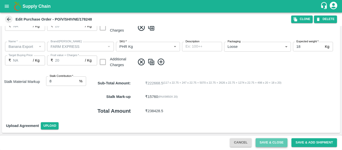
click at [267, 142] on button "Save & Close" at bounding box center [272, 142] width 32 height 9
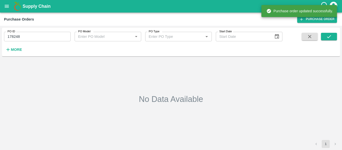
type input "178248"
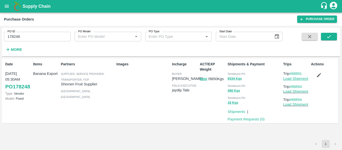
click at [294, 79] on link "Load Shipment" at bounding box center [295, 79] width 25 height 4
drag, startPoint x: 304, startPoint y: 74, endPoint x: 293, endPoint y: 74, distance: 10.5
click at [293, 74] on p "Trip #88891" at bounding box center [296, 74] width 26 height 6
copy link "88891"
drag, startPoint x: 307, startPoint y: 87, endPoint x: 293, endPoint y: 87, distance: 14.5
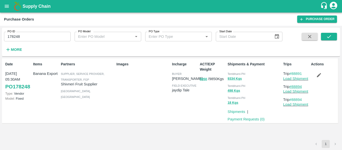
click at [293, 87] on p "Trip #88894" at bounding box center [296, 87] width 26 height 6
copy link "88894"
click at [34, 36] on input "178248" at bounding box center [37, 37] width 67 height 10
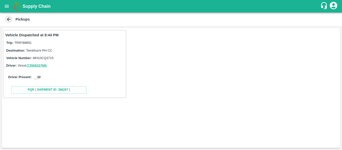
click at [40, 75] on input "checkbox" at bounding box center [36, 77] width 18 height 6
checkbox input "true"
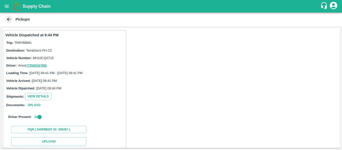
scroll to position [73, 0]
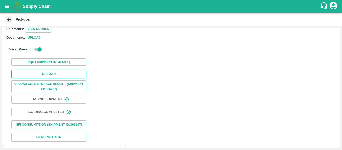
click at [54, 71] on button "Upload" at bounding box center [48, 74] width 75 height 9
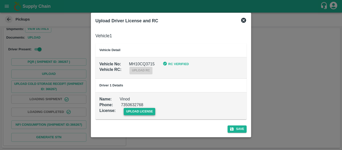
click at [126, 111] on span "upload license" at bounding box center [140, 111] width 32 height 7
click at [0, 0] on input "upload license" at bounding box center [0, 0] width 0 height 0
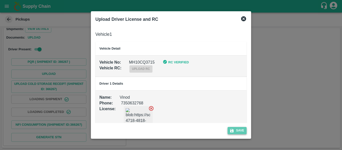
click at [244, 132] on button "Save" at bounding box center [237, 130] width 19 height 7
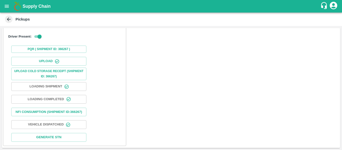
scroll to position [86, 0]
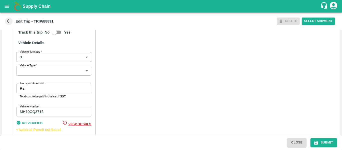
scroll to position [390, 0]
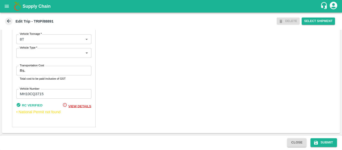
click at [47, 72] on input "Transportation Cost" at bounding box center [59, 71] width 64 height 10
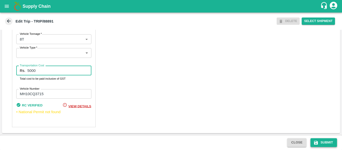
type input "5000"
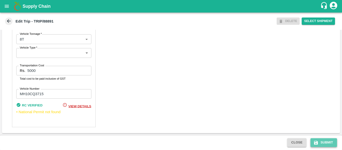
click at [316, 143] on icon "submit" at bounding box center [316, 142] width 5 height 5
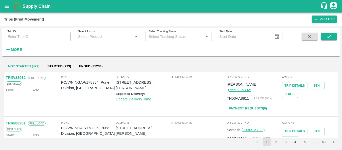
click at [22, 38] on input "Trip ID" at bounding box center [37, 37] width 67 height 10
paste input "88894"
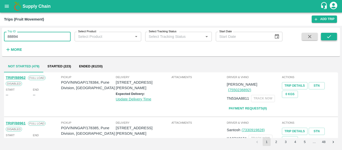
type input "88894"
click at [326, 36] on button "submit" at bounding box center [329, 37] width 16 height 8
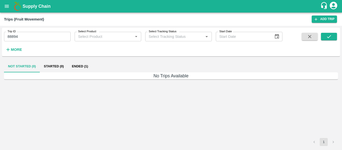
click at [83, 65] on button "Ended (1)" at bounding box center [80, 66] width 24 height 12
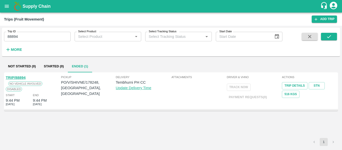
click at [17, 78] on link "TRIP/88894" at bounding box center [16, 78] width 20 height 4
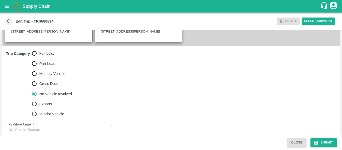
scroll to position [140, 0]
click at [37, 58] on input "Full Load" at bounding box center [34, 53] width 10 height 10
radio input "true"
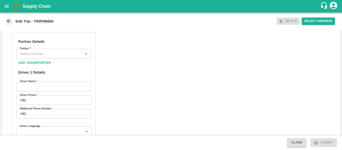
scroll to position [236, 0]
click at [40, 56] on input "Partner   *" at bounding box center [50, 53] width 64 height 7
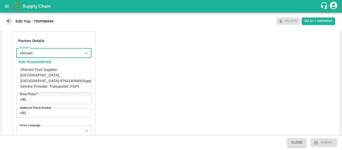
click at [48, 77] on div "Shivneri Fruit Supplier-[GEOGRAPHIC_DATA], [GEOGRAPHIC_DATA]-9764240949(Supplie…" at bounding box center [58, 78] width 76 height 22
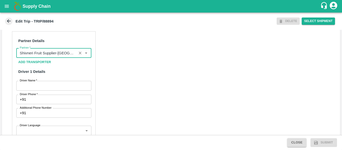
type input "Shivneri Fruit Supplier-[GEOGRAPHIC_DATA], [GEOGRAPHIC_DATA]-9764240949(Supplie…"
click at [38, 90] on input "Driver Name   *" at bounding box center [53, 86] width 75 height 10
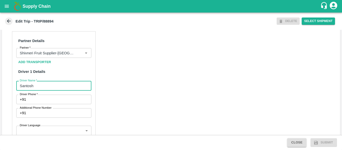
type input "Santosh"
click at [39, 104] on input "Driver Phone   *" at bounding box center [59, 100] width 63 height 10
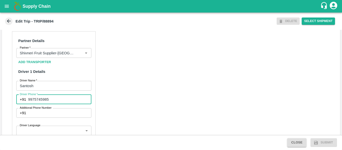
type input "9975745985"
click at [146, 122] on div "Partner Details Partner   * Partner Add Transporter Driver 1 Details Driver Nam…" at bounding box center [171, 150] width 338 height 251
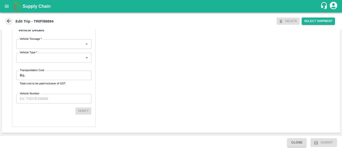
scroll to position [385, 0]
click at [47, 72] on input "Transportation Cost" at bounding box center [59, 76] width 64 height 10
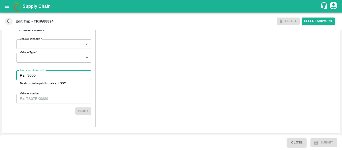
type input "3000"
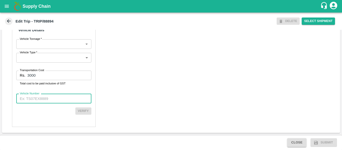
click at [47, 101] on input "Vehicle Number" at bounding box center [53, 99] width 75 height 10
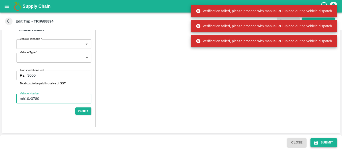
type input "mh10z3780"
click at [320, 139] on button "Submit" at bounding box center [324, 142] width 27 height 9
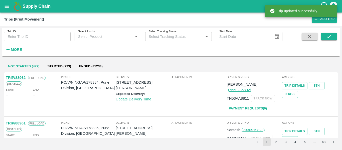
click at [29, 38] on input "Trip ID" at bounding box center [37, 37] width 67 height 10
paste input "88894"
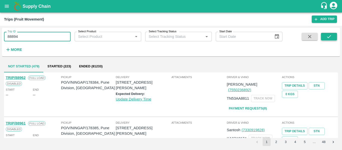
type input "88894"
click at [324, 36] on button "submit" at bounding box center [329, 37] width 16 height 8
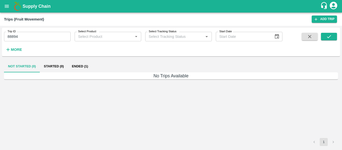
click at [75, 68] on button "Ended (1)" at bounding box center [80, 66] width 24 height 12
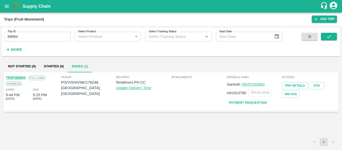
click at [20, 78] on link "TRIP/88894" at bounding box center [16, 78] width 20 height 4
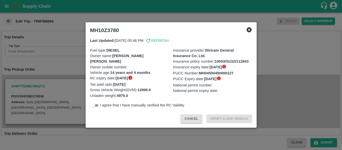
click at [52, 80] on div at bounding box center [171, 75] width 342 height 150
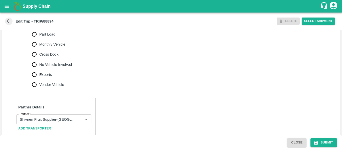
click at [53, 66] on label "No Vehicle Involved" at bounding box center [50, 65] width 43 height 10
click at [39, 66] on input "No Vehicle Involved" at bounding box center [34, 65] width 10 height 10
radio input "true"
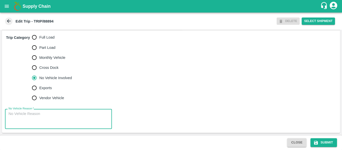
click at [38, 114] on textarea "No Vehicle Reason   *" at bounding box center [59, 119] width 100 height 16
type textarea "Field Dump"
click at [325, 146] on button "Submit" at bounding box center [324, 142] width 27 height 9
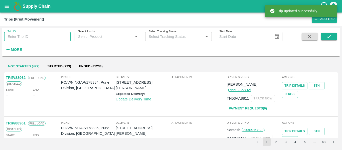
click at [29, 36] on input "Trip ID" at bounding box center [37, 37] width 67 height 10
paste input "88894"
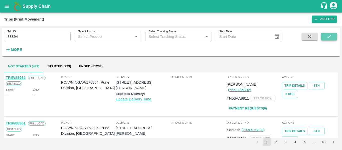
click at [327, 35] on icon "submit" at bounding box center [329, 37] width 6 height 6
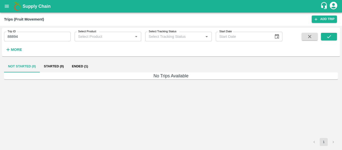
click at [73, 70] on button "Ended (1)" at bounding box center [80, 66] width 24 height 12
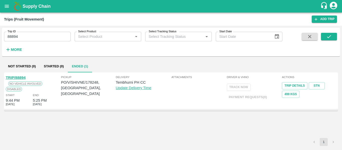
click at [47, 31] on div "Trip ID 88894 Trip ID" at bounding box center [35, 35] width 71 height 14
click at [47, 36] on input "88894" at bounding box center [37, 37] width 67 height 10
paste input "text"
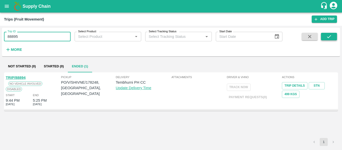
type input "88895"
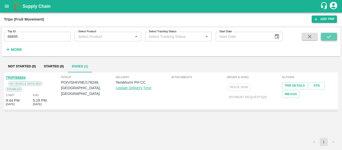
click at [328, 37] on icon "submit" at bounding box center [329, 36] width 4 height 3
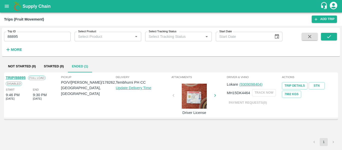
click at [17, 77] on link "TRIP/88895" at bounding box center [16, 78] width 20 height 4
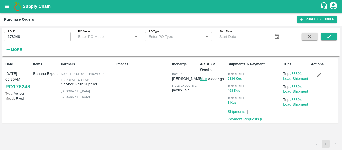
click at [37, 35] on input "178248" at bounding box center [37, 37] width 67 height 10
paste input "text"
type input "178262"
click at [329, 36] on icon "submit" at bounding box center [329, 37] width 6 height 6
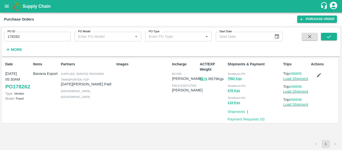
click at [319, 76] on icon "button" at bounding box center [319, 75] width 4 height 4
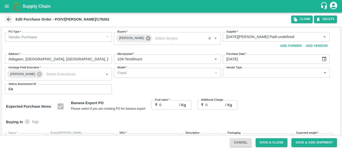
click at [146, 41] on icon at bounding box center [149, 39] width 6 height 6
click at [127, 36] on input "Buyers   *" at bounding box center [163, 37] width 96 height 7
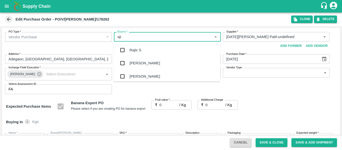
type input "ajit"
click at [129, 51] on div "[PERSON_NAME]" at bounding box center [166, 50] width 107 height 13
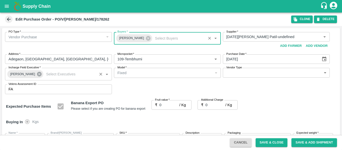
click at [39, 75] on icon at bounding box center [39, 74] width 5 height 5
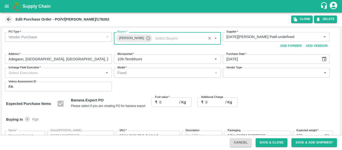
click at [33, 73] on input "Incharge Field Executive   *" at bounding box center [55, 72] width 96 height 7
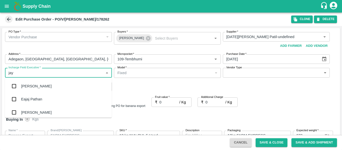
type input "jayd"
click at [34, 81] on div "jaydip Tale" at bounding box center [58, 86] width 107 height 13
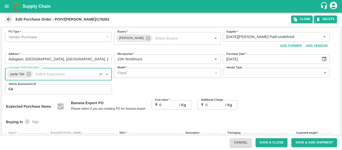
click at [169, 104] on input "0" at bounding box center [170, 105] width 20 height 10
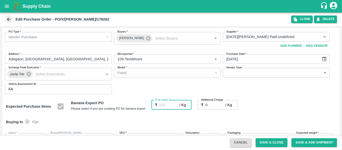
type input "2"
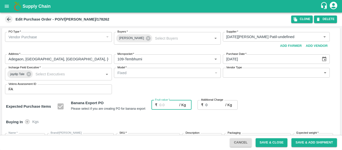
type input "2"
type input "24"
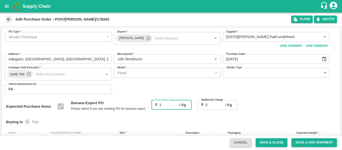
type input "24"
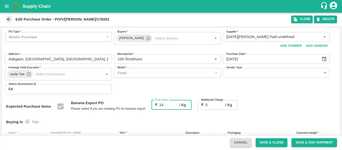
click at [212, 107] on input "0" at bounding box center [216, 105] width 20 height 10
type input "2"
type input "26"
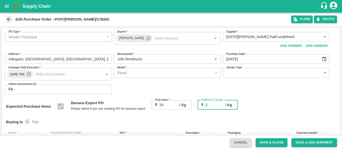
type input "26"
type input "2.7"
type input "26.7"
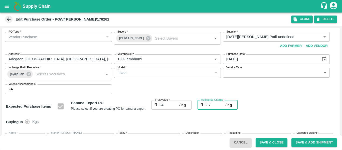
type input "26.7"
type input "2.75"
type input "26.75"
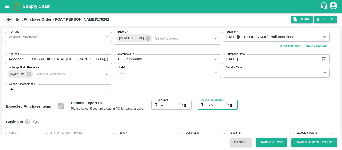
type input "26.75"
type input "2.75"
click at [295, 112] on div "Expected Purchase Items Banana Export PO Please select if you are creating PO f…" at bounding box center [171, 106] width 330 height 13
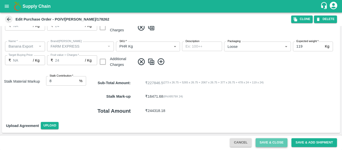
click at [259, 141] on button "Save & Close" at bounding box center [272, 142] width 32 height 9
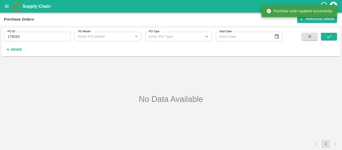
type input "178262"
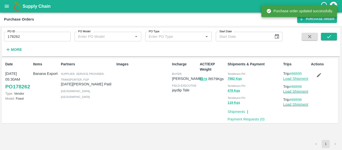
click at [293, 80] on link "Load Shipment" at bounding box center [295, 79] width 25 height 4
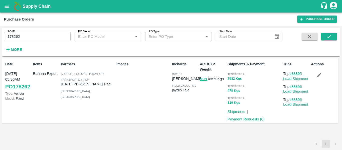
drag, startPoint x: 305, startPoint y: 73, endPoint x: 293, endPoint y: 74, distance: 12.1
click at [293, 74] on p "Trip #88895" at bounding box center [296, 74] width 26 height 6
copy link "88895"
drag, startPoint x: 306, startPoint y: 86, endPoint x: 293, endPoint y: 87, distance: 12.3
click at [293, 87] on p "Trip #88896" at bounding box center [296, 87] width 26 height 6
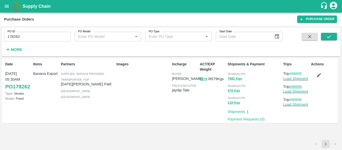
copy link "88896"
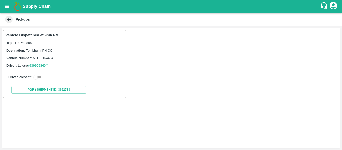
click at [36, 78] on input "checkbox" at bounding box center [36, 77] width 18 height 6
checkbox input "true"
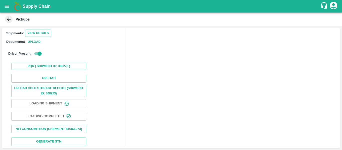
scroll to position [73, 0]
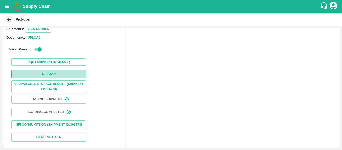
click at [52, 70] on button "Upload" at bounding box center [48, 74] width 75 height 9
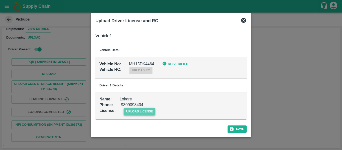
click at [136, 109] on span "upload license" at bounding box center [140, 111] width 32 height 7
click at [0, 0] on input "upload license" at bounding box center [0, 0] width 0 height 0
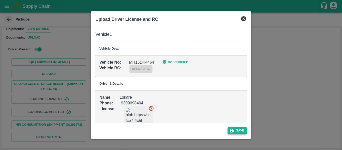
click at [241, 131] on button "Save" at bounding box center [237, 130] width 19 height 7
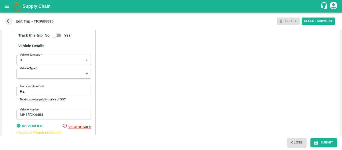
scroll to position [364, 0]
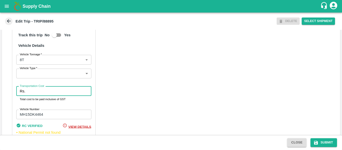
click at [44, 96] on input "Transportation Cost" at bounding box center [59, 91] width 64 height 10
type input "4500"
click at [319, 146] on button "Submit" at bounding box center [324, 142] width 27 height 9
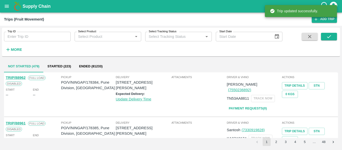
click at [24, 35] on input "Trip ID" at bounding box center [37, 37] width 67 height 10
paste input "88896"
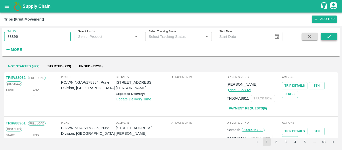
type input "88896"
click at [331, 36] on icon "submit" at bounding box center [329, 37] width 6 height 6
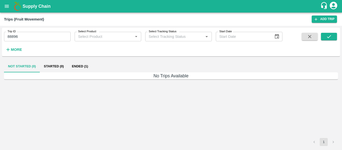
click at [80, 69] on button "Ended (1)" at bounding box center [80, 66] width 24 height 12
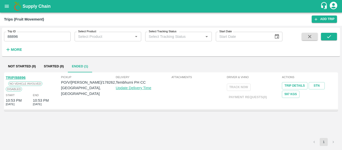
click at [21, 77] on link "TRIP/88896" at bounding box center [16, 78] width 20 height 4
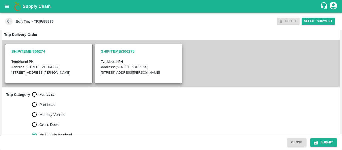
scroll to position [114, 0]
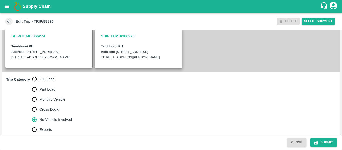
click at [47, 82] on span "Full Load" at bounding box center [46, 79] width 15 height 6
click at [39, 84] on input "Full Load" at bounding box center [34, 79] width 10 height 10
radio input "true"
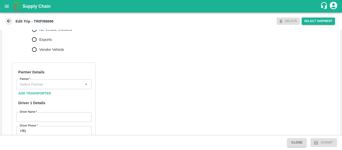
scroll to position [205, 0]
click at [36, 87] on input "Partner   *" at bounding box center [50, 83] width 64 height 7
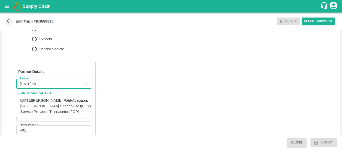
click at [39, 105] on div "[DATE][PERSON_NAME] Patil-Adegaon, [GEOGRAPHIC_DATA]-9766652929(Supplier, Servi…" at bounding box center [58, 106] width 76 height 17
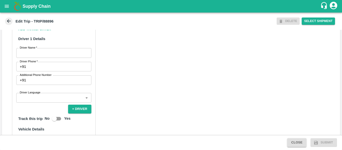
scroll to position [269, 0]
type input "[DATE][PERSON_NAME] Patil-Adegaon, [GEOGRAPHIC_DATA]-9766652929(Supplier, Servi…"
click at [45, 57] on input "Driver Name   *" at bounding box center [53, 53] width 75 height 10
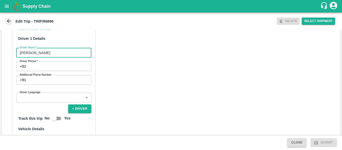
type input "[PERSON_NAME]"
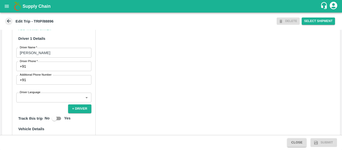
click at [45, 77] on div "Partner Details Partner   * Partner Add Transporter Driver 1 Details Driver Nam…" at bounding box center [54, 111] width 84 height 227
click at [41, 71] on input "Driver Phone   *" at bounding box center [59, 67] width 63 height 10
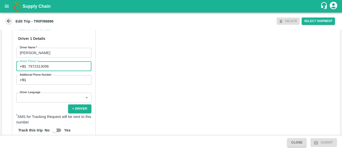
type input "7972313096"
click at [138, 89] on div "Partner Details Partner   * Partner Add Transporter Driver 1 Details Driver Nam…" at bounding box center [171, 117] width 338 height 251
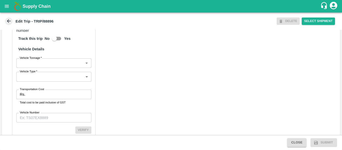
scroll to position [361, 0]
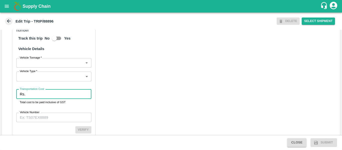
click at [46, 95] on input "Transportation Cost" at bounding box center [59, 94] width 64 height 10
type input "2000"
click at [123, 104] on div "Partner Details Partner   * Partner Add Transporter Driver 1 Details Driver Nam…" at bounding box center [171, 25] width 338 height 251
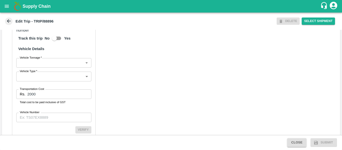
scroll to position [385, 0]
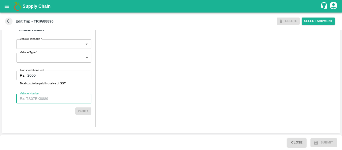
click at [41, 99] on input "Vehicle Number" at bounding box center [53, 99] width 75 height 10
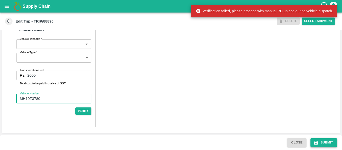
type input "MH10Z3780"
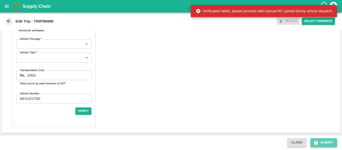
click at [323, 141] on button "Submit" at bounding box center [324, 142] width 27 height 9
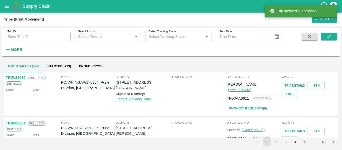
click at [32, 31] on div "Trip ID Trip ID" at bounding box center [35, 35] width 71 height 14
click at [34, 38] on input "Trip ID" at bounding box center [37, 37] width 67 height 10
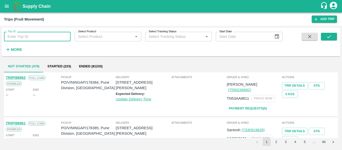
paste input "88896"
type input "88896"
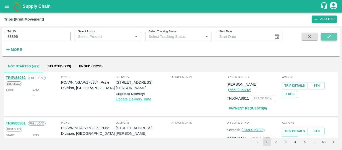
click at [335, 39] on button "submit" at bounding box center [329, 37] width 16 height 8
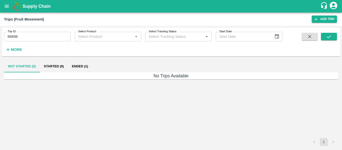
click at [81, 65] on button "Ended (1)" at bounding box center [80, 66] width 24 height 12
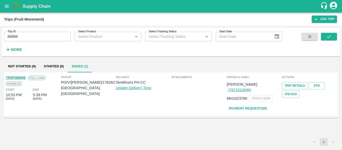
click at [15, 77] on link "TRIP/88896" at bounding box center [16, 78] width 20 height 4
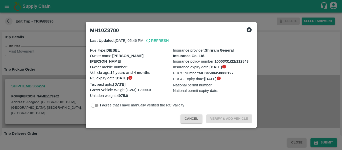
click at [58, 60] on div at bounding box center [171, 75] width 342 height 150
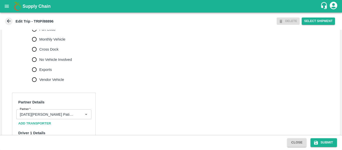
click at [43, 62] on span "No Vehicle Involved" at bounding box center [55, 60] width 33 height 6
click at [39, 64] on input "No Vehicle Involved" at bounding box center [34, 60] width 10 height 10
radio input "true"
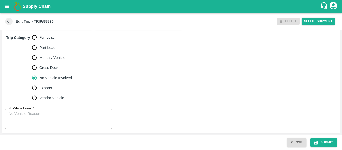
scroll to position [162, 0]
click at [60, 124] on textarea "No Vehicle Reason   *" at bounding box center [59, 119] width 100 height 16
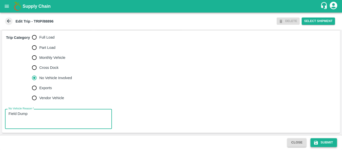
type textarea "Field Dump"
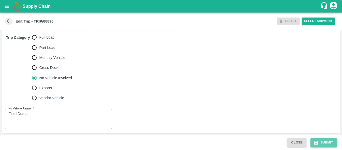
click at [325, 143] on button "Submit" at bounding box center [324, 142] width 27 height 9
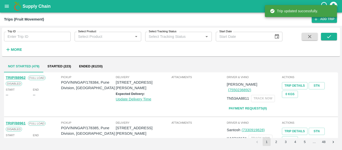
click at [39, 41] on input "Trip ID" at bounding box center [37, 37] width 67 height 10
paste input "88872"
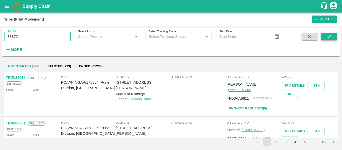
type input "88872"
click at [330, 35] on icon "submit" at bounding box center [329, 37] width 6 height 6
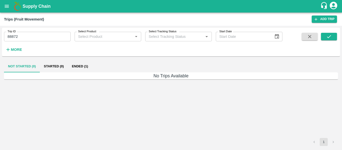
click at [85, 69] on button "Ended (1)" at bounding box center [80, 66] width 24 height 12
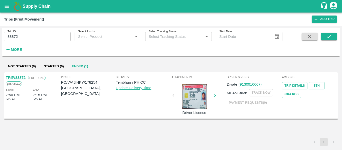
click at [21, 78] on link "TRIP/88872" at bounding box center [16, 78] width 20 height 4
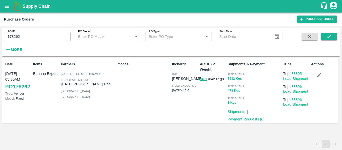
click at [44, 42] on div "PO ID 178262 PO ID PO Model PO Model   * PO Type PO Type   * Start Date Start D…" at bounding box center [141, 41] width 283 height 26
click at [35, 39] on input "178262" at bounding box center [37, 37] width 67 height 10
paste input "text"
type input "178254"
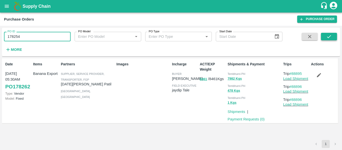
click at [330, 37] on icon "submit" at bounding box center [329, 36] width 4 height 3
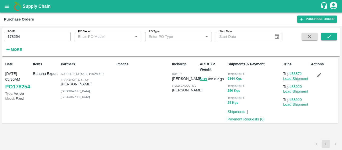
click at [319, 73] on icon "button" at bounding box center [319, 75] width 6 height 6
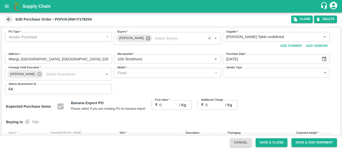
click at [146, 40] on icon at bounding box center [148, 38] width 5 height 5
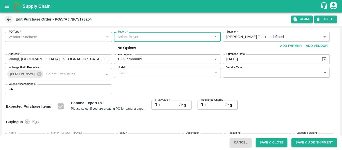
click at [133, 37] on input "Buyers   *" at bounding box center [163, 37] width 96 height 7
type input "ajit"
click at [137, 50] on div "[PERSON_NAME]" at bounding box center [145, 50] width 31 height 6
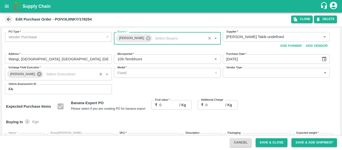
click at [39, 75] on icon at bounding box center [40, 74] width 6 height 6
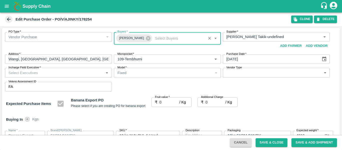
click at [35, 75] on input "Incharge Field Executive   *" at bounding box center [55, 72] width 96 height 7
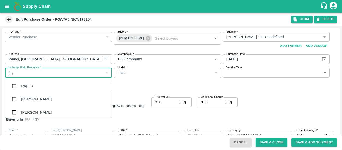
type input "jayd"
click at [36, 87] on div "jaydip Tale" at bounding box center [30, 86] width 18 height 6
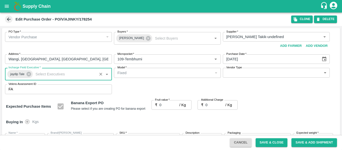
click at [178, 107] on input "0" at bounding box center [170, 105] width 20 height 10
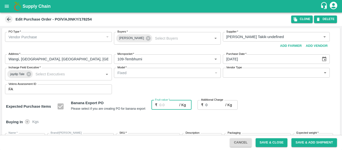
type input "2"
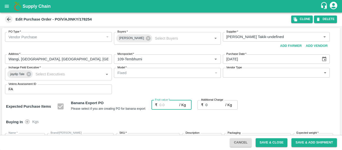
type input "2"
type input "24"
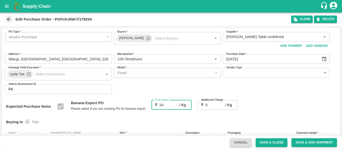
type input "24"
click at [216, 106] on input "0" at bounding box center [216, 105] width 20 height 10
type input "2"
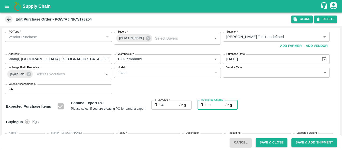
type input "26"
type input "2.7"
type input "26.7"
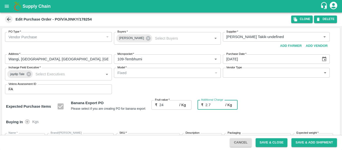
type input "26.7"
type input "2.75"
type input "26.75"
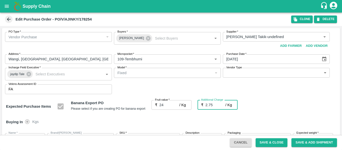
type input "26.75"
type input "2.75"
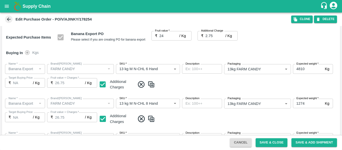
scroll to position [230, 0]
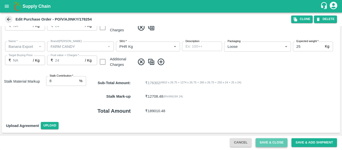
click at [269, 143] on button "Save & Close" at bounding box center [272, 142] width 32 height 9
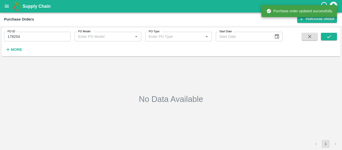
type input "178254"
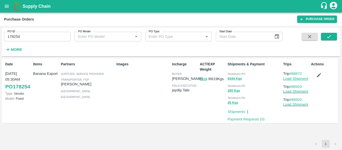
click at [304, 79] on link "Load Shipment" at bounding box center [295, 79] width 25 height 4
drag, startPoint x: 305, startPoint y: 73, endPoint x: 294, endPoint y: 75, distance: 11.4
click at [294, 75] on p "Trip #88872" at bounding box center [296, 74] width 26 height 6
copy link "88872"
drag, startPoint x: 305, startPoint y: 87, endPoint x: 293, endPoint y: 88, distance: 12.3
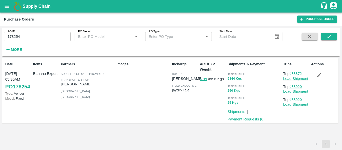
click at [293, 88] on p "Trip #88920" at bounding box center [296, 87] width 26 height 6
copy link "88920"
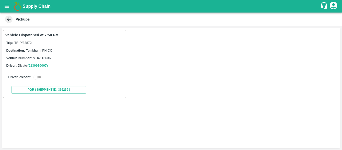
click at [38, 77] on input "checkbox" at bounding box center [36, 77] width 18 height 6
checkbox input "true"
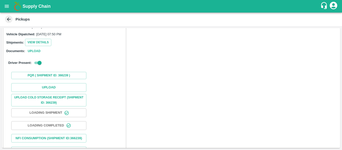
scroll to position [54, 0]
click at [52, 88] on button "Upload" at bounding box center [48, 87] width 75 height 9
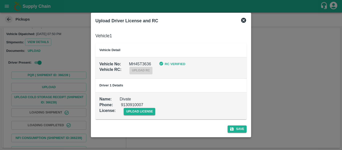
click at [177, 112] on div "License : upload license" at bounding box center [166, 107] width 151 height 15
click at [152, 110] on span "upload license" at bounding box center [140, 111] width 32 height 7
click at [0, 0] on input "upload license" at bounding box center [0, 0] width 0 height 0
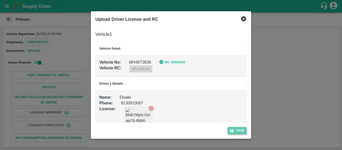
click at [242, 134] on button "Save" at bounding box center [237, 130] width 19 height 7
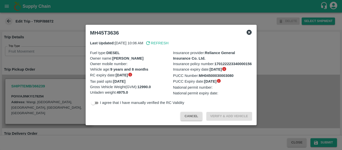
click at [70, 94] on div at bounding box center [171, 75] width 342 height 150
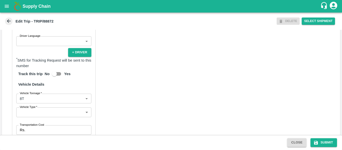
scroll to position [382, 0]
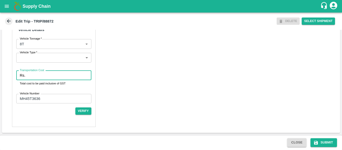
click at [35, 80] on input "Transportation Cost" at bounding box center [59, 76] width 64 height 10
type input "5000"
click at [318, 138] on div "Close Submit" at bounding box center [171, 142] width 342 height 15
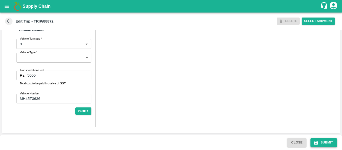
click at [319, 142] on icon "submit" at bounding box center [316, 142] width 5 height 5
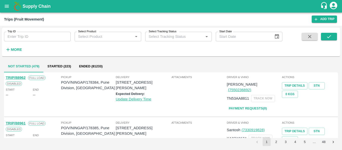
click at [22, 36] on input "Trip ID" at bounding box center [37, 37] width 67 height 10
paste input "88872"
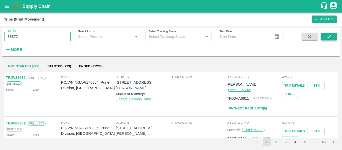
type input "88872"
click at [333, 38] on button "submit" at bounding box center [329, 37] width 16 height 8
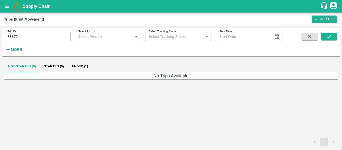
click at [81, 69] on button "Ended (1)" at bounding box center [80, 66] width 24 height 12
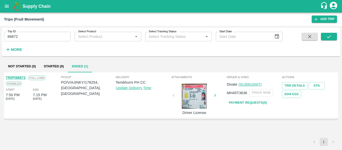
click at [16, 77] on link "TRIP/88872" at bounding box center [16, 78] width 20 height 4
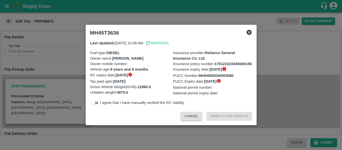
click at [63, 82] on div at bounding box center [171, 75] width 342 height 150
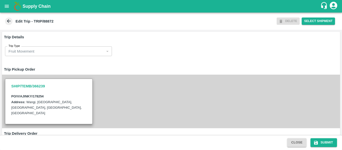
scroll to position [385, 0]
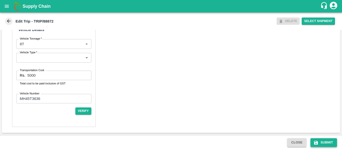
click at [326, 141] on button "Submit" at bounding box center [324, 142] width 27 height 9
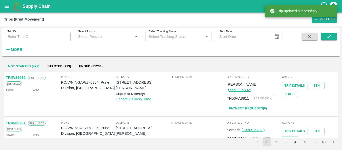
click at [37, 40] on input "Trip ID" at bounding box center [37, 37] width 67 height 10
paste input "88920"
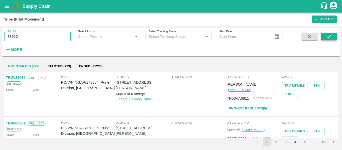
type input "88920"
click at [325, 38] on button "submit" at bounding box center [329, 37] width 16 height 8
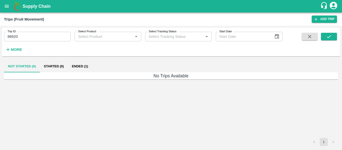
click at [75, 62] on button "Ended (1)" at bounding box center [80, 66] width 24 height 12
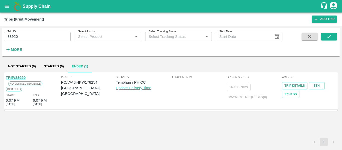
click at [14, 78] on link "TRIP/88920" at bounding box center [16, 78] width 20 height 4
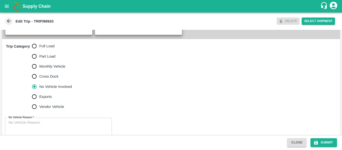
scroll to position [149, 0]
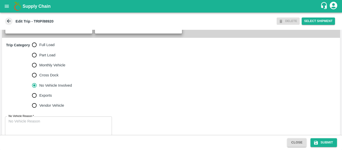
click at [39, 50] on input "Full Load" at bounding box center [34, 45] width 10 height 10
radio input "true"
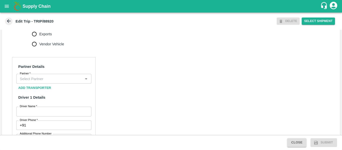
scroll to position [211, 0]
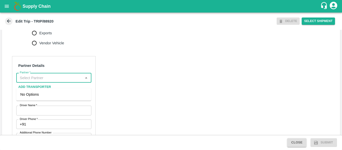
click at [40, 80] on input "Partner   *" at bounding box center [50, 77] width 64 height 7
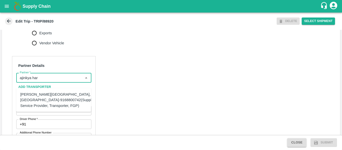
click at [46, 99] on div "[PERSON_NAME][GEOGRAPHIC_DATA], [GEOGRAPHIC_DATA]-9168800742(Supplier, Service …" at bounding box center [58, 100] width 76 height 17
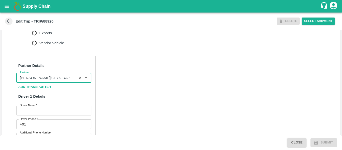
type input "[PERSON_NAME][GEOGRAPHIC_DATA], [GEOGRAPHIC_DATA]-9168800742(Supplier, Service …"
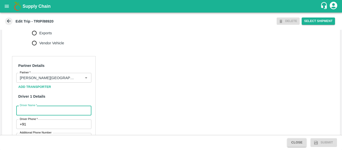
click at [47, 115] on input "Driver Name   *" at bounding box center [53, 111] width 75 height 10
type input "Sagar"
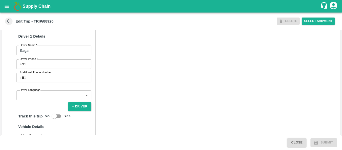
scroll to position [272, 0]
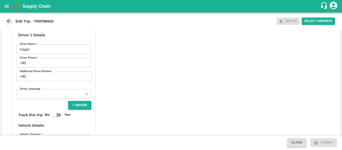
click at [38, 68] on input "Driver Phone   *" at bounding box center [59, 63] width 63 height 10
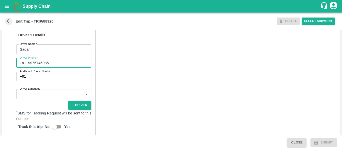
type input "9975745985"
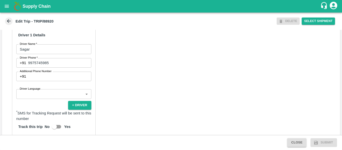
click at [157, 93] on div "Partner Details Partner   * Partner Add Transporter Driver 1 Details Driver Nam…" at bounding box center [171, 114] width 338 height 251
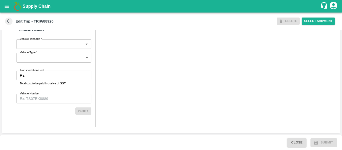
click at [33, 78] on input "Transportation Cost" at bounding box center [59, 76] width 64 height 10
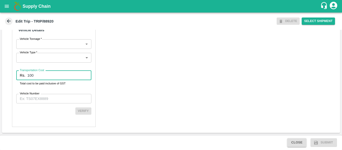
type input "100"
click at [37, 93] on label "Vehicle Number" at bounding box center [30, 94] width 20 height 4
click at [37, 94] on input "Vehicle Number" at bounding box center [53, 99] width 75 height 10
click at [37, 96] on label "Vehicle Number" at bounding box center [30, 94] width 20 height 4
click at [37, 96] on input "Vehicle Number" at bounding box center [53, 99] width 75 height 10
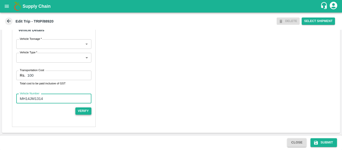
type input "MH14JM1314"
click at [90, 110] on button "Verify" at bounding box center [83, 110] width 16 height 7
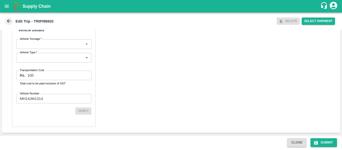
scroll to position [384, 0]
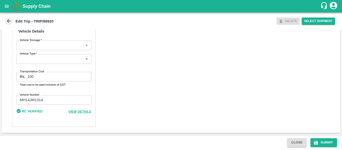
click at [83, 108] on div "Partner Details Partner   * Partner Add Transporter Driver 1 Details Driver Nam…" at bounding box center [54, 8] width 84 height 238
click at [83, 111] on span "View Details" at bounding box center [79, 112] width 23 height 4
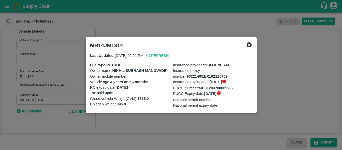
click at [249, 47] on icon at bounding box center [249, 44] width 5 height 5
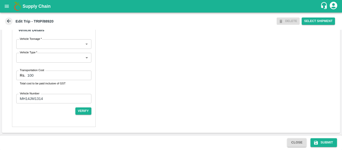
scroll to position [385, 0]
click at [83, 113] on button "Verify" at bounding box center [83, 110] width 16 height 7
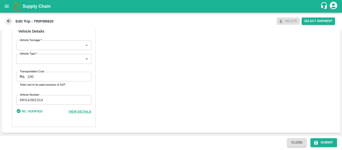
scroll to position [384, 0]
click at [77, 114] on div "View Details" at bounding box center [79, 112] width 23 height 6
click at [84, 112] on span "View Details" at bounding box center [79, 112] width 23 height 4
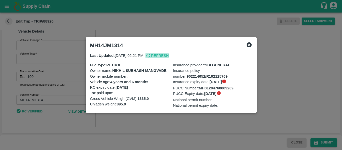
click at [164, 55] on p "Refresh" at bounding box center [160, 56] width 18 height 6
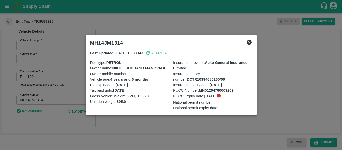
click at [168, 50] on div "Last Updated: 26 Sep 2025, 10:08 AM Refresh Fuel type : PETROL Owner name : NIK…" at bounding box center [171, 80] width 166 height 64
click at [168, 51] on p "Refresh" at bounding box center [160, 53] width 18 height 6
click at [249, 42] on icon at bounding box center [249, 42] width 6 height 6
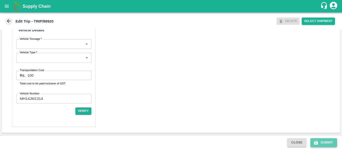
click at [329, 145] on button "Submit" at bounding box center [324, 142] width 27 height 9
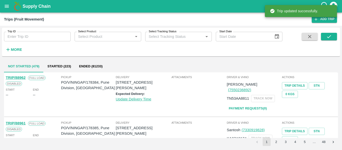
click at [46, 40] on input "Trip ID" at bounding box center [37, 37] width 67 height 10
paste input "88920"
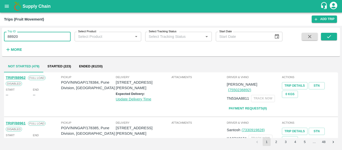
type input "88920"
click at [330, 42] on span at bounding box center [329, 43] width 16 height 21
click at [330, 41] on span at bounding box center [329, 43] width 16 height 21
click at [326, 35] on icon "submit" at bounding box center [329, 37] width 6 height 6
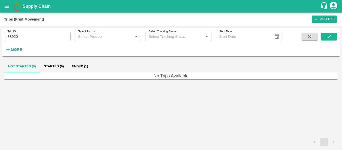
click at [85, 66] on button "Ended (1)" at bounding box center [80, 66] width 24 height 12
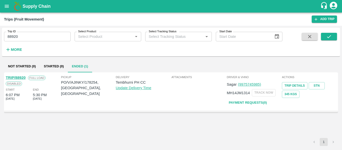
click at [19, 78] on link "TRIP/88920" at bounding box center [16, 78] width 20 height 4
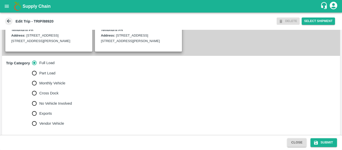
click at [60, 106] on span "No Vehicle Involved" at bounding box center [55, 104] width 33 height 6
click at [39, 108] on input "No Vehicle Involved" at bounding box center [34, 103] width 10 height 10
radio input "true"
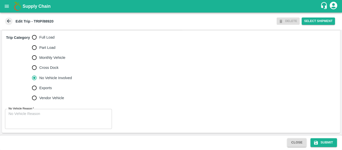
click at [73, 111] on div "x No Vehicle Reason" at bounding box center [58, 119] width 107 height 20
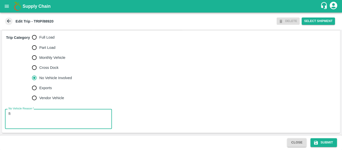
type textarea "f"
type textarea "Field Dump"
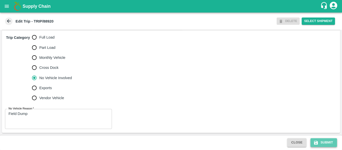
click at [316, 144] on icon "submit" at bounding box center [316, 143] width 4 height 4
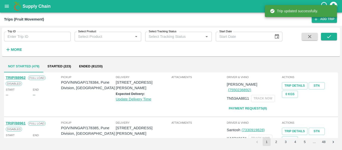
click at [45, 35] on input "Trip ID" at bounding box center [37, 37] width 67 height 10
paste input "88920"
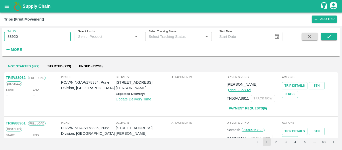
type input "88920"
click at [326, 31] on div "Trip ID 88920 Trip ID Select Product Select Product   * Select Tracking Status …" at bounding box center [171, 42] width 338 height 25
click at [326, 35] on button "submit" at bounding box center [329, 37] width 16 height 8
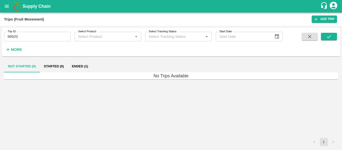
click at [87, 65] on button "Ended (1)" at bounding box center [80, 66] width 24 height 12
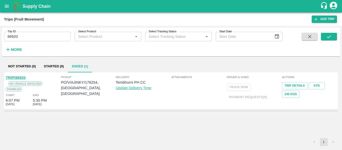
click at [23, 78] on link "TRIP/88920" at bounding box center [16, 78] width 20 height 4
click at [35, 34] on input "88920" at bounding box center [37, 37] width 67 height 10
click at [329, 38] on icon "submit" at bounding box center [329, 36] width 4 height 3
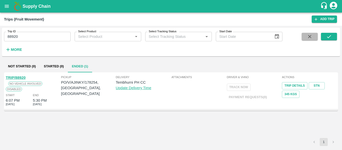
click at [304, 37] on button "button" at bounding box center [310, 37] width 16 height 8
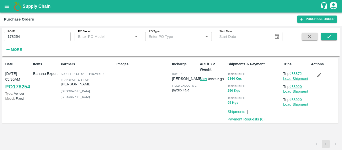
drag, startPoint x: 307, startPoint y: 87, endPoint x: 293, endPoint y: 88, distance: 14.5
click at [293, 88] on p "Trip #88920" at bounding box center [296, 87] width 26 height 6
copy link "88920"
click at [2, 6] on button "open drawer" at bounding box center [7, 7] width 12 height 12
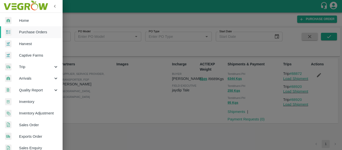
click at [31, 35] on span "Purchase Orders" at bounding box center [39, 32] width 40 height 6
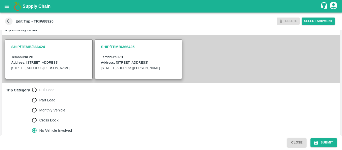
scroll to position [104, 0]
click at [43, 92] on span "Full Load" at bounding box center [46, 90] width 15 height 6
click at [39, 95] on input "Full Load" at bounding box center [34, 90] width 10 height 10
radio input "true"
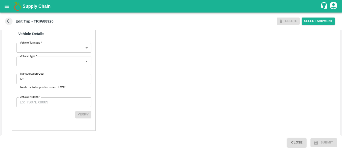
scroll to position [373, 0]
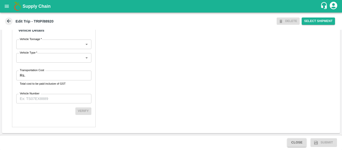
click at [52, 102] on input "Vehicle Number" at bounding box center [53, 99] width 75 height 10
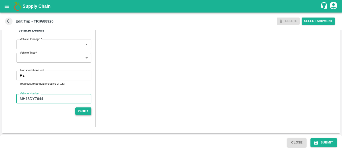
type input "MH13DY7644"
click at [88, 112] on button "Verify" at bounding box center [83, 110] width 16 height 7
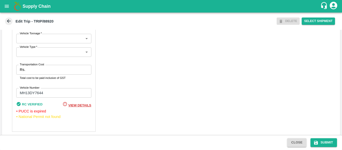
click at [76, 107] on span "View Details" at bounding box center [79, 105] width 23 height 4
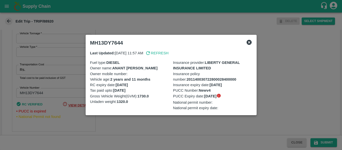
click at [167, 52] on p "Refresh" at bounding box center [160, 53] width 18 height 6
click at [167, 52] on p "Refresh" at bounding box center [158, 53] width 18 height 6
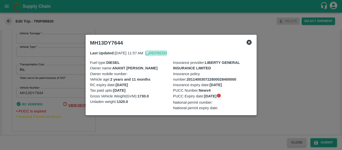
click at [167, 52] on p "Refresh" at bounding box center [158, 53] width 18 height 6
click at [165, 53] on p "Refresh" at bounding box center [160, 53] width 18 height 6
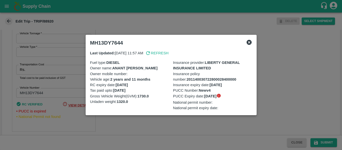
click at [165, 53] on p "Refresh" at bounding box center [160, 53] width 18 height 6
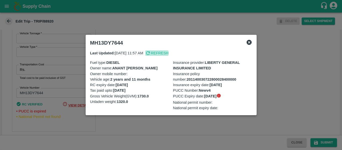
click at [165, 53] on p "Refresh" at bounding box center [160, 53] width 18 height 6
click at [249, 43] on icon at bounding box center [249, 42] width 6 height 6
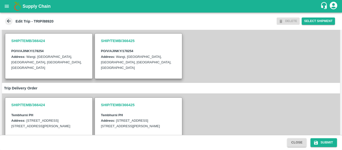
scroll to position [0, 0]
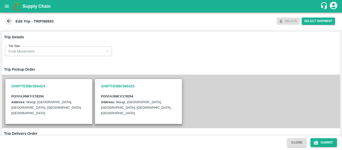
click at [8, 22] on icon at bounding box center [9, 21] width 6 height 6
